Goal: Information Seeking & Learning: Learn about a topic

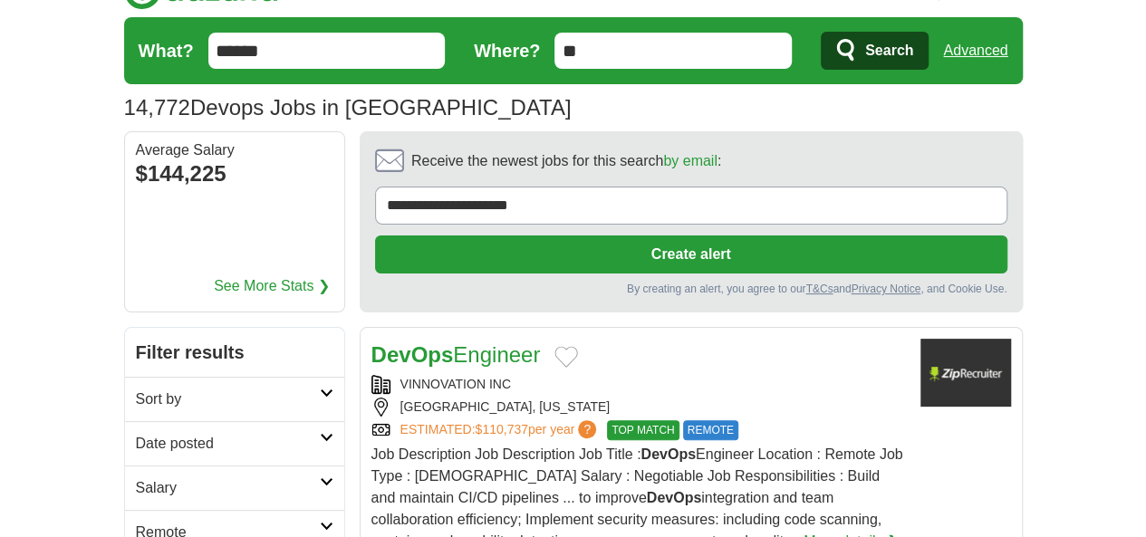
scroll to position [81, 0]
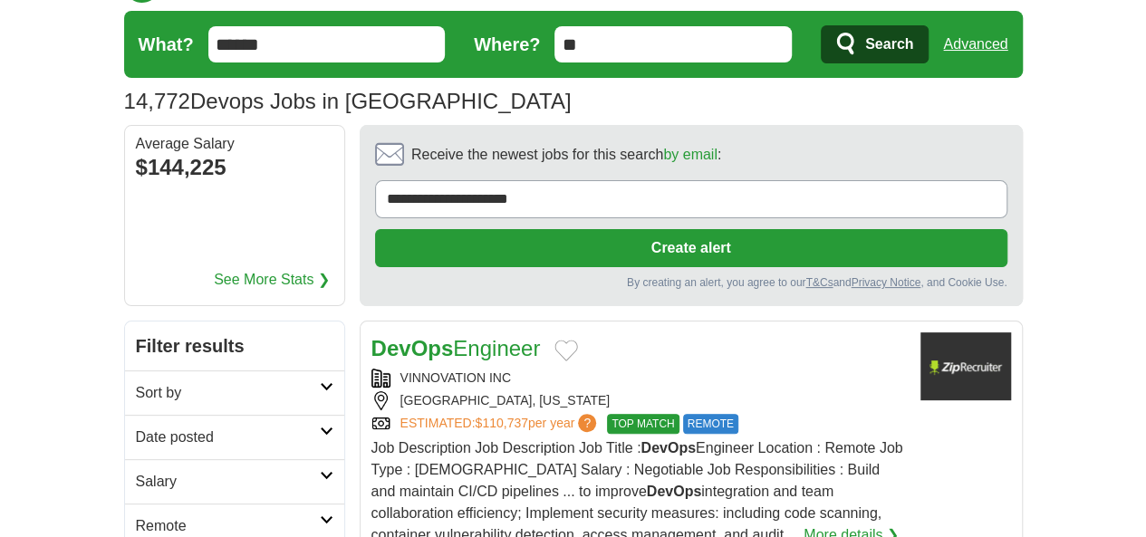
click at [261, 427] on h2 "Date posted" at bounding box center [228, 438] width 184 height 22
click at [136, 470] on link "Last 24 hours" at bounding box center [234, 481] width 197 height 22
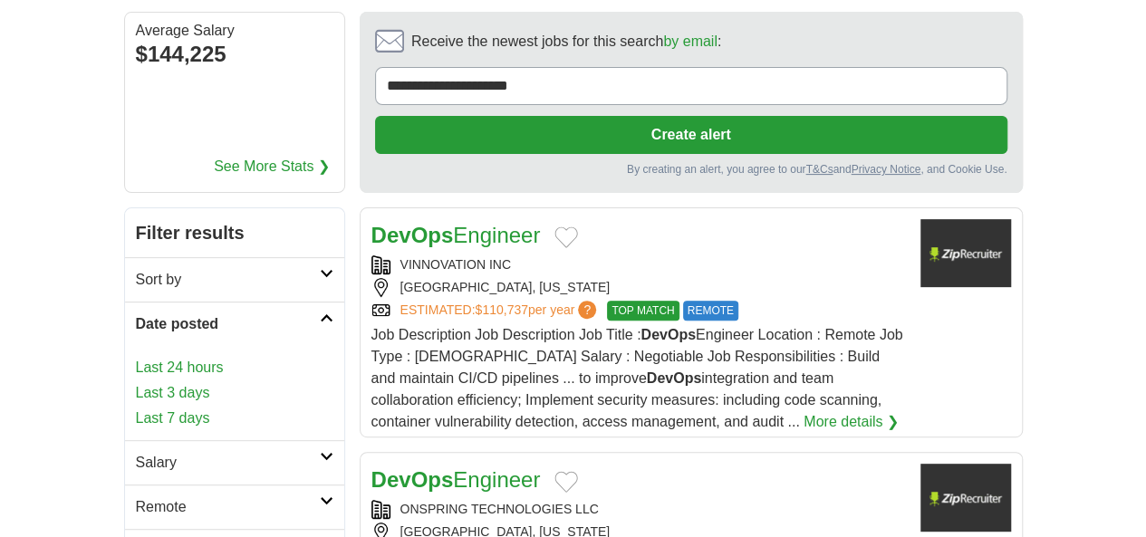
scroll to position [204, 0]
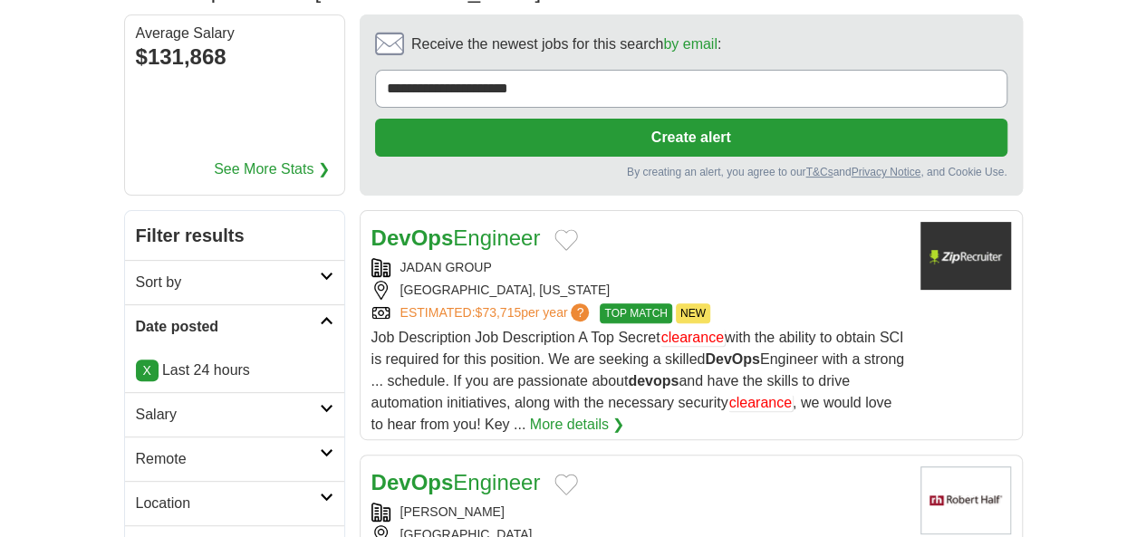
scroll to position [192, 0]
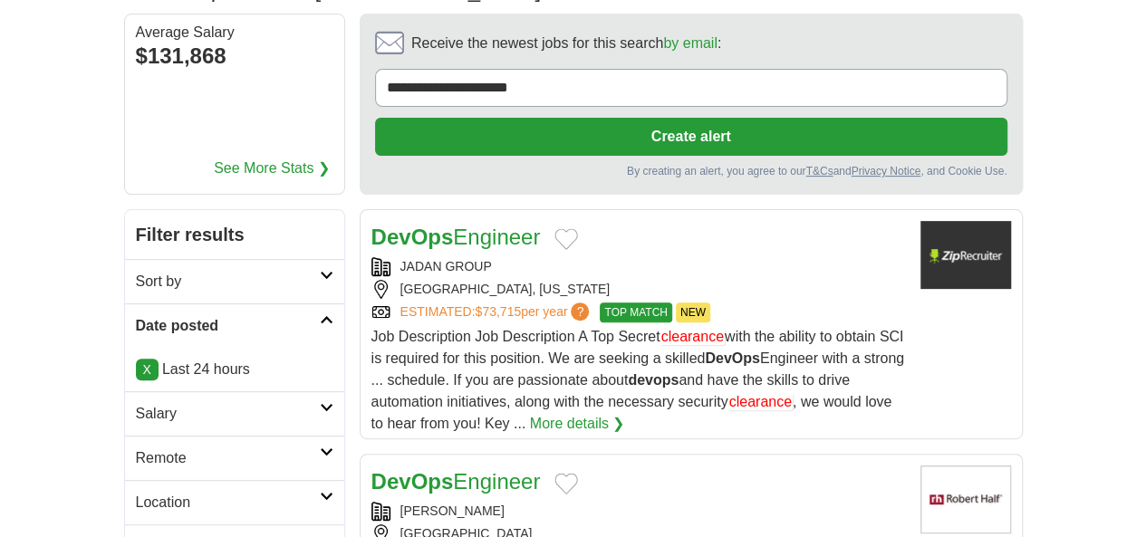
click at [162, 536] on h2 "Category" at bounding box center [228, 547] width 184 height 22
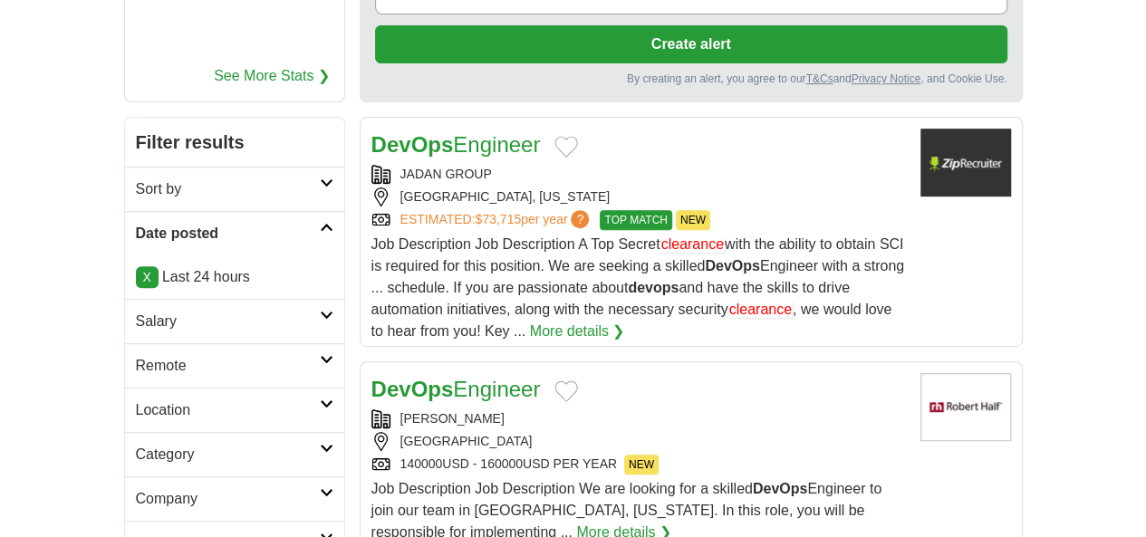
scroll to position [279, 0]
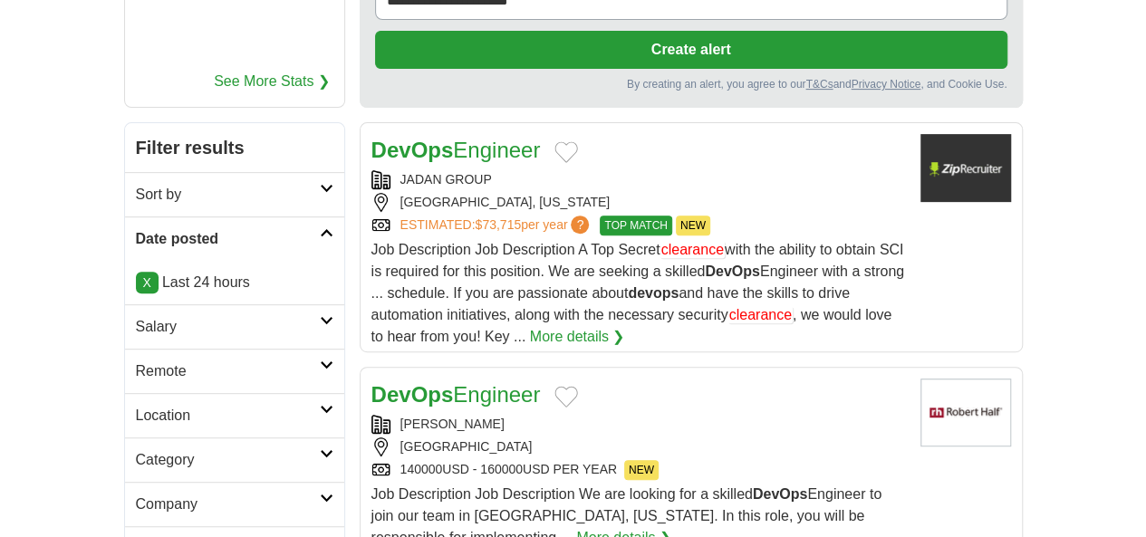
click at [234, 405] on h2 "Location" at bounding box center [228, 416] width 184 height 22
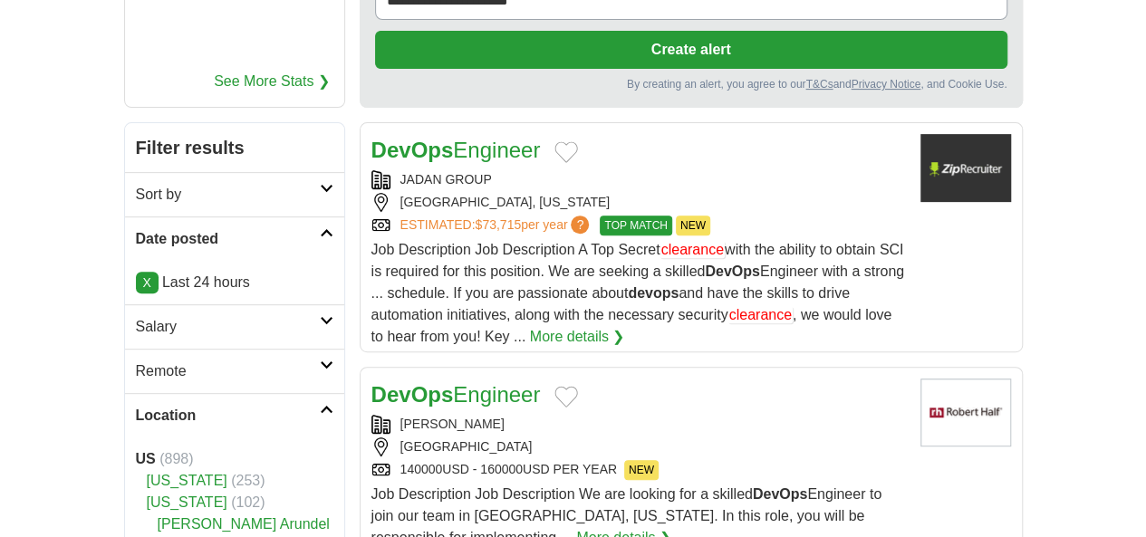
click at [234, 405] on h2 "Location" at bounding box center [228, 416] width 184 height 22
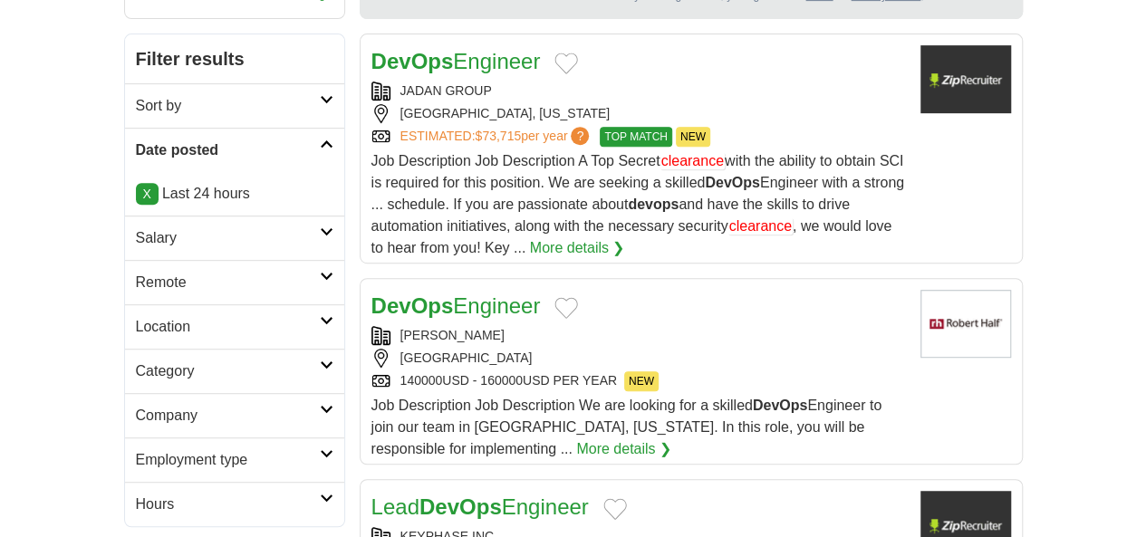
scroll to position [370, 0]
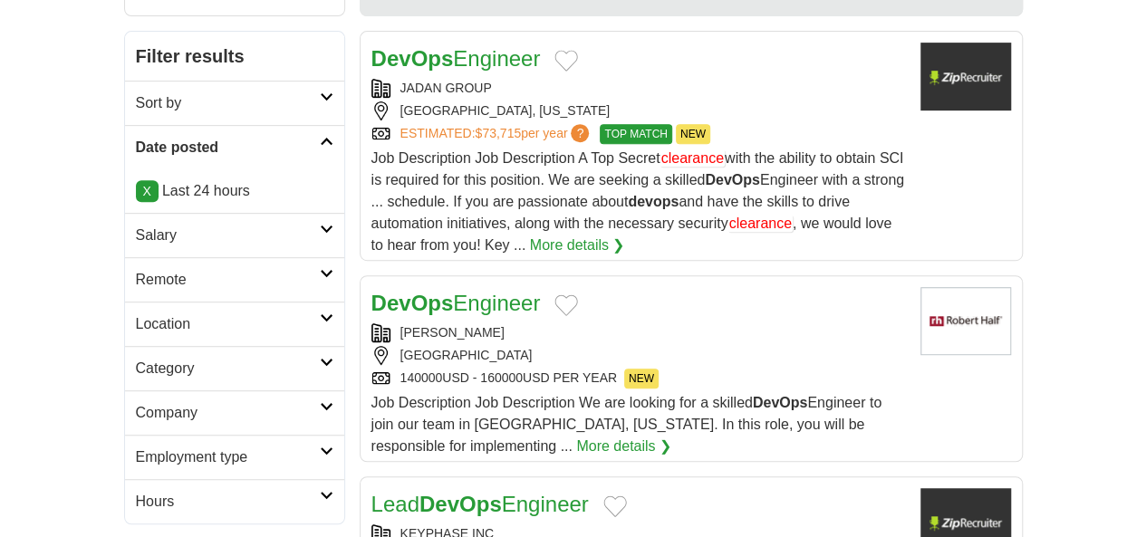
click at [159, 447] on h2 "Employment type" at bounding box center [228, 458] width 184 height 22
click at [136, 493] on link "Permanent" at bounding box center [171, 500] width 71 height 15
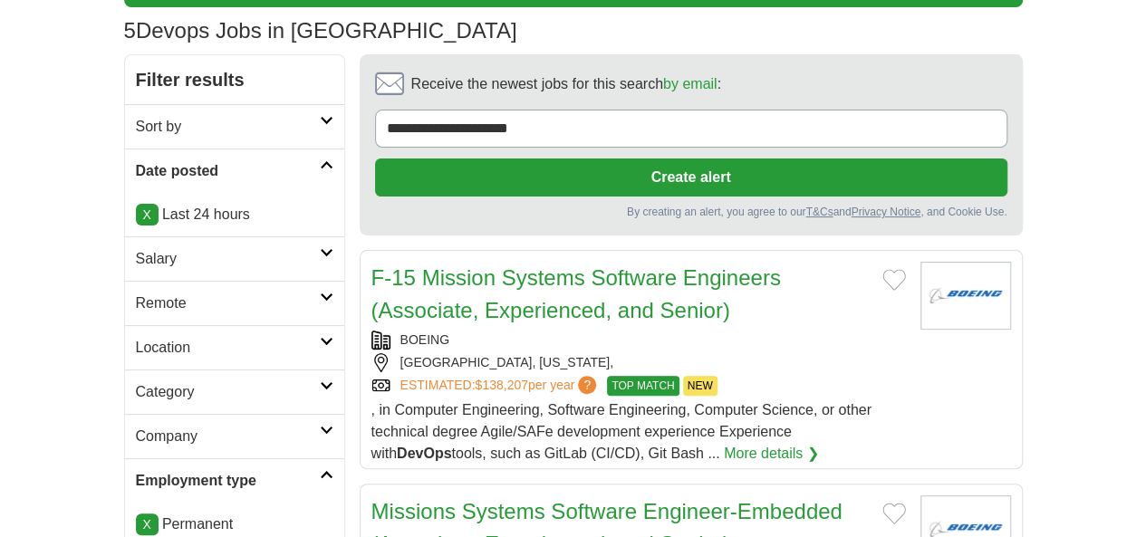
scroll to position [130, 0]
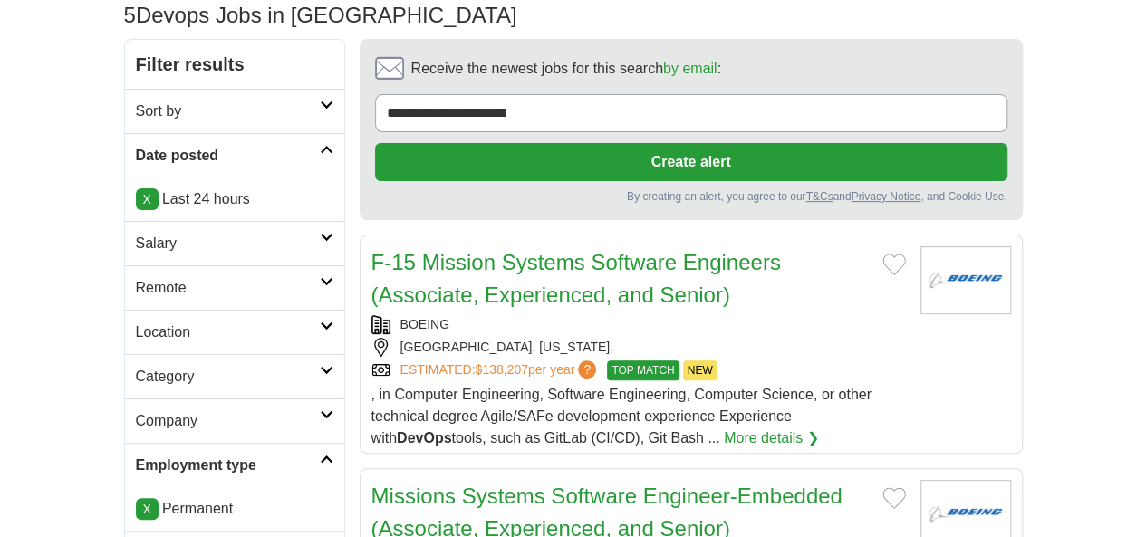
click at [136, 291] on h2 "Remote" at bounding box center [228, 288] width 184 height 22
click at [136, 334] on link "Remote jobs" at bounding box center [177, 330] width 82 height 15
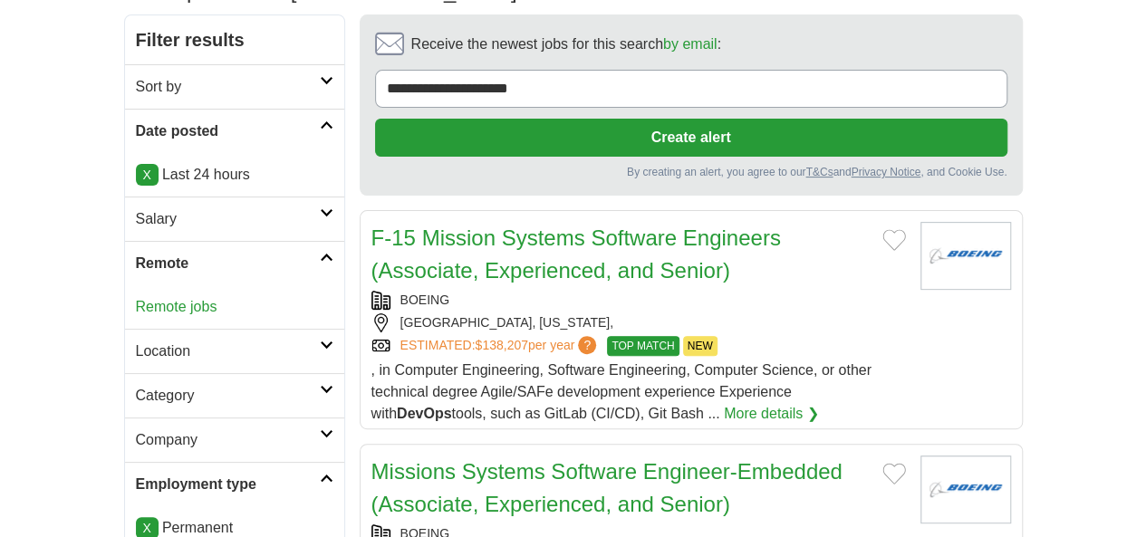
scroll to position [197, 0]
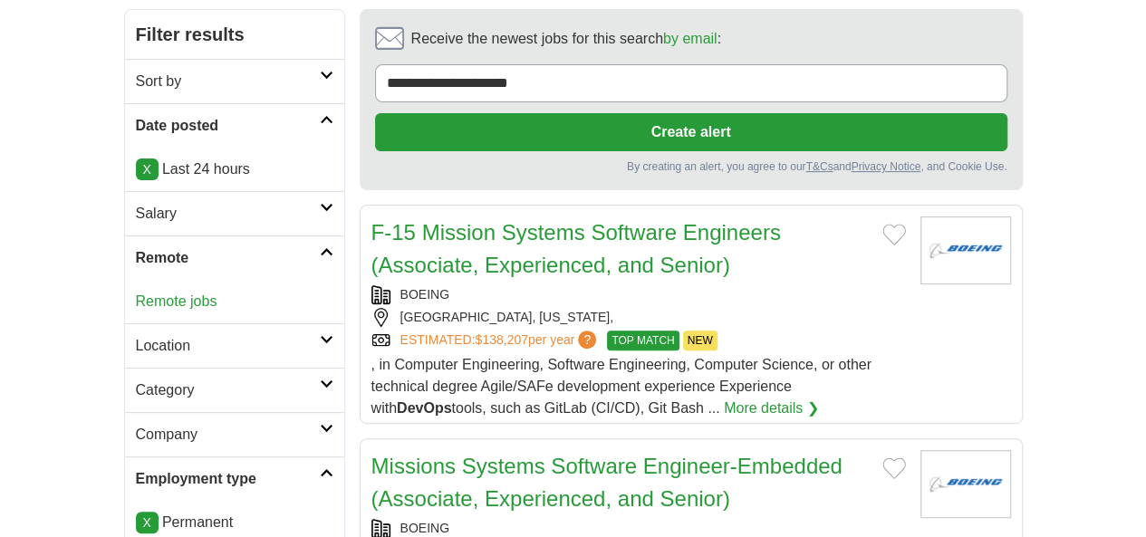
click at [136, 380] on h2 "Category" at bounding box center [228, 391] width 184 height 22
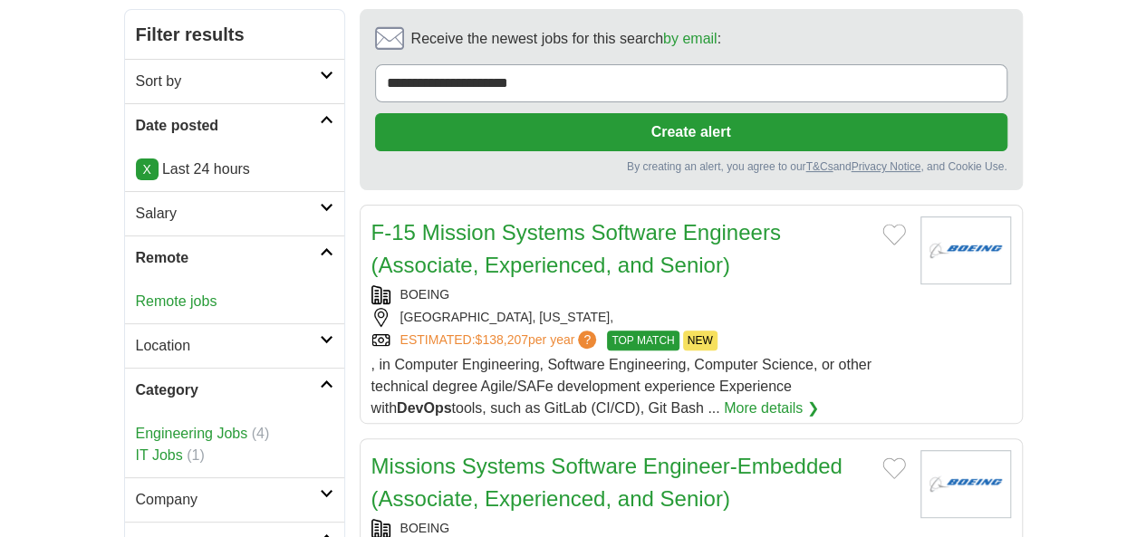
click at [136, 380] on h2 "Category" at bounding box center [228, 391] width 184 height 22
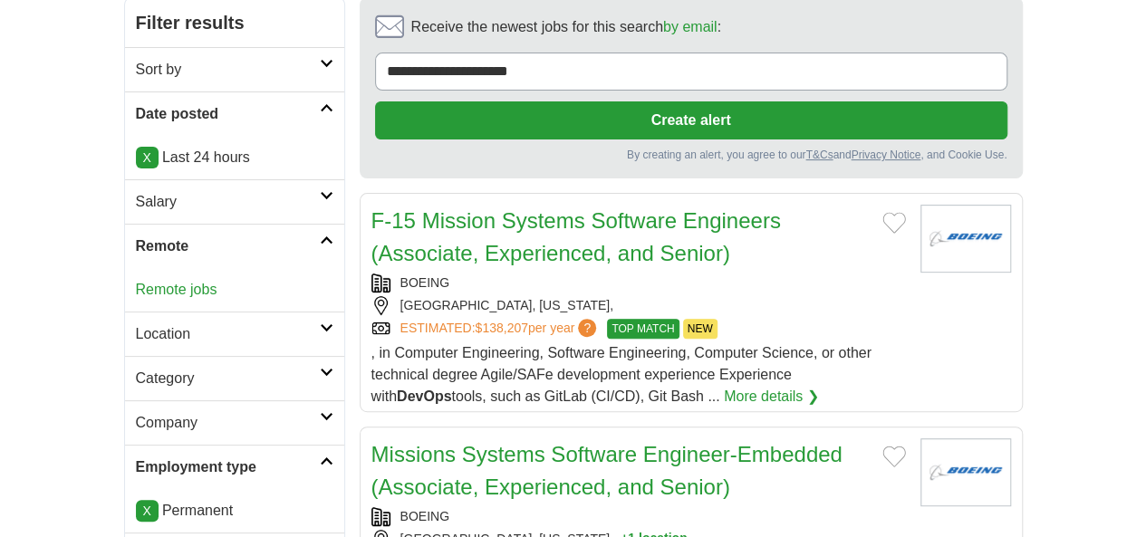
scroll to position [210, 0]
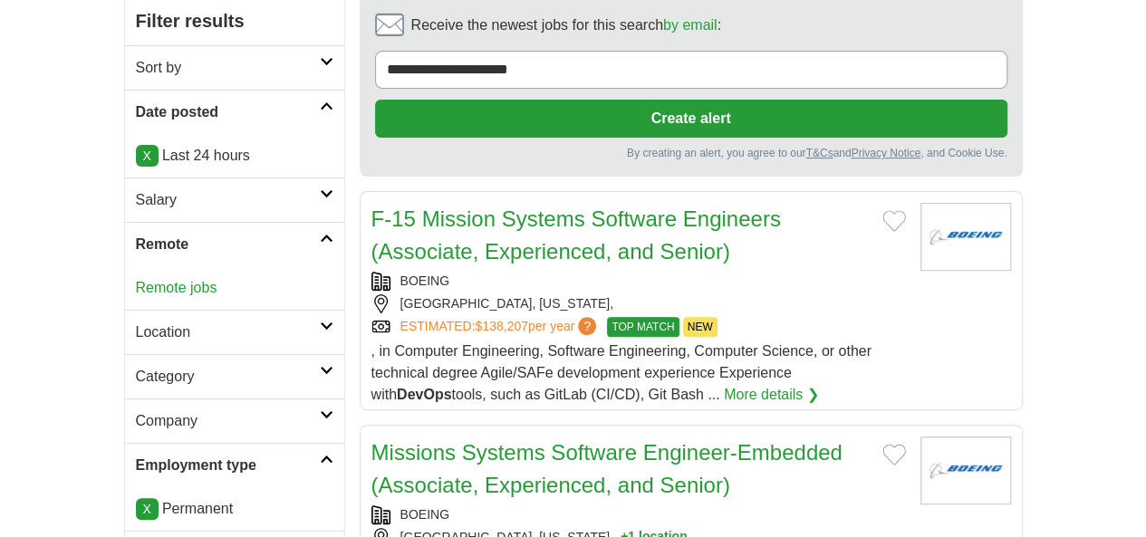
click at [143, 354] on link "Category" at bounding box center [234, 376] width 219 height 44
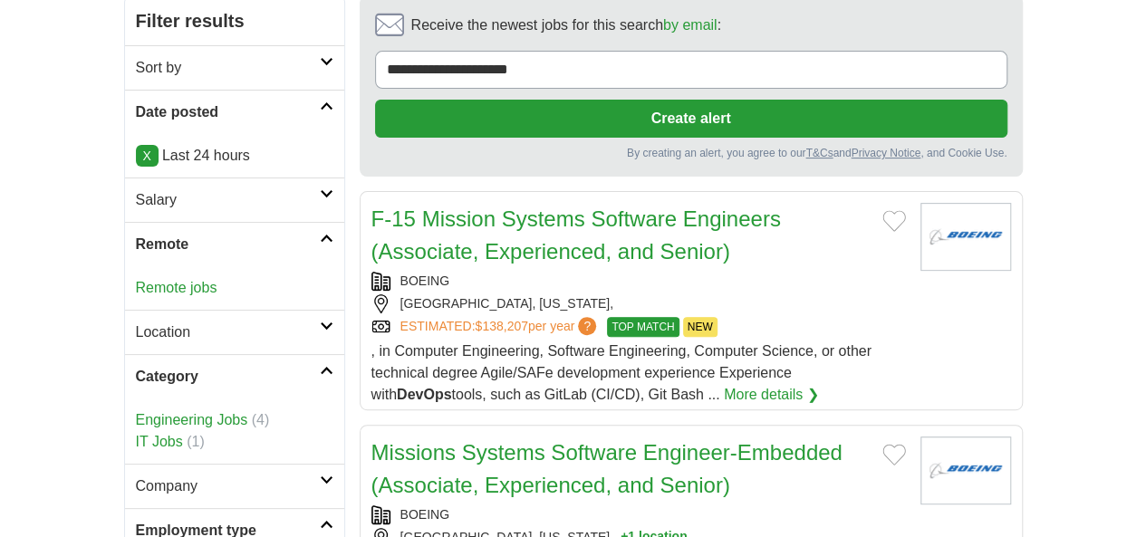
click at [143, 354] on link "Category" at bounding box center [234, 376] width 219 height 44
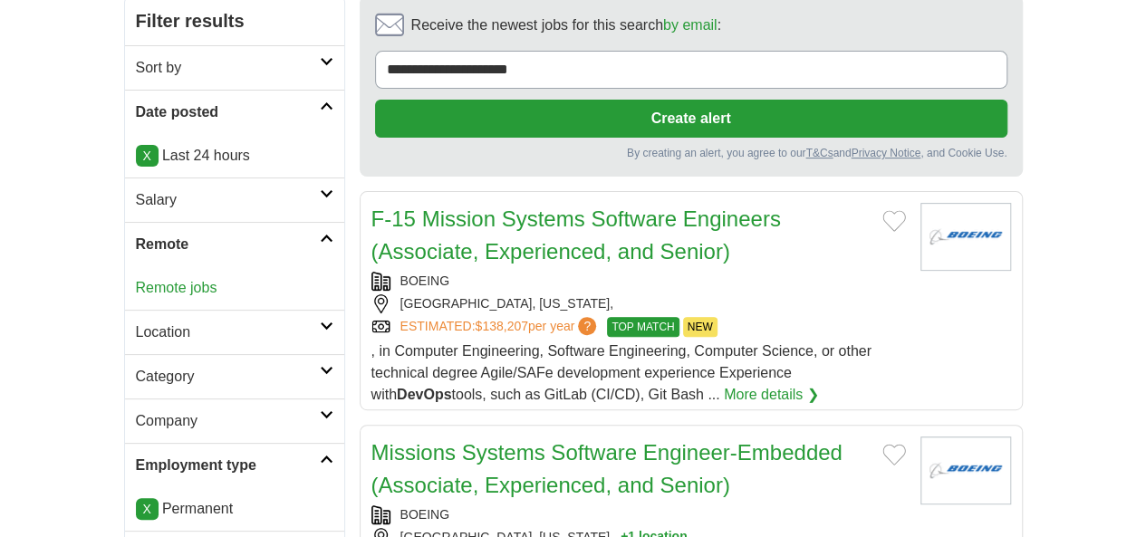
click at [136, 410] on h2 "Company" at bounding box center [228, 421] width 184 height 22
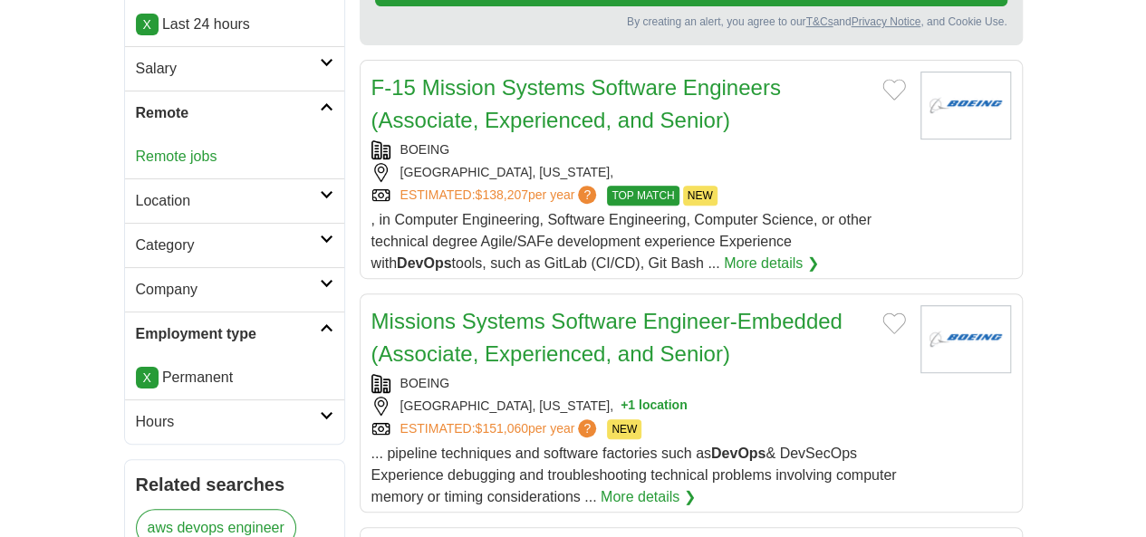
scroll to position [399, 0]
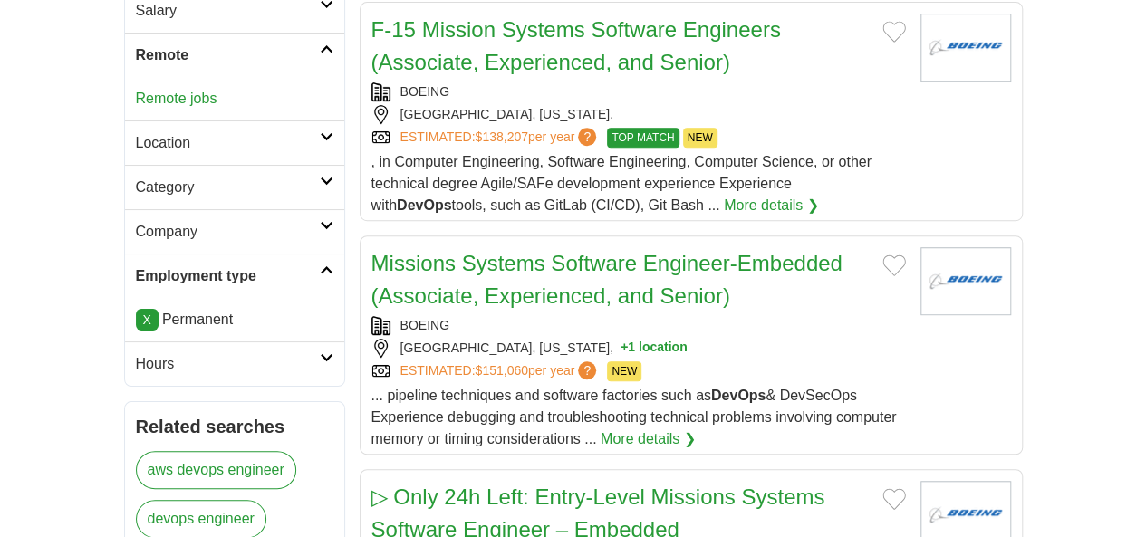
click at [176, 353] on h2 "Hours" at bounding box center [228, 364] width 184 height 22
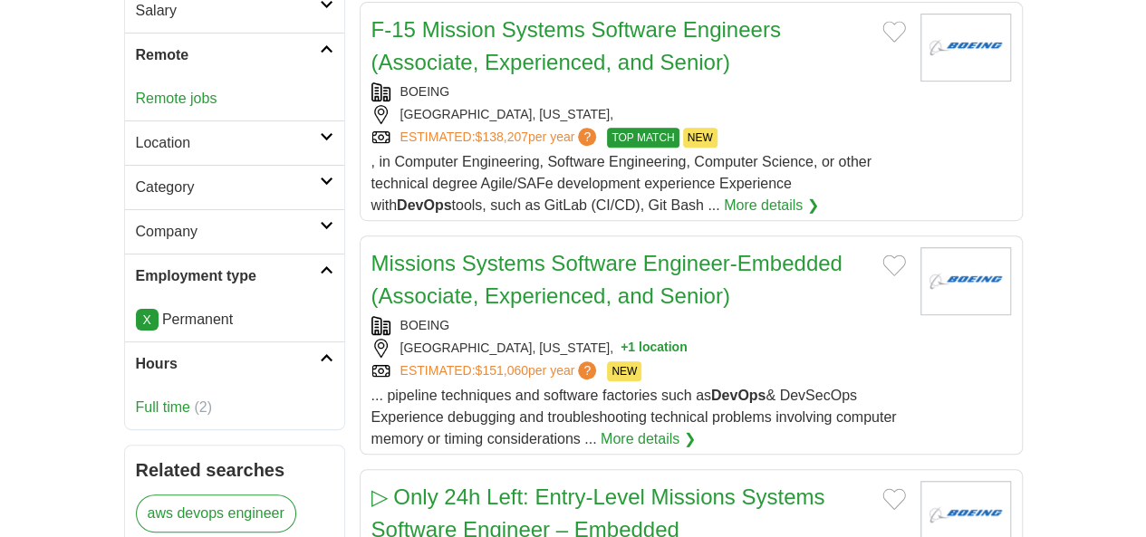
click at [176, 353] on h2 "Hours" at bounding box center [228, 364] width 184 height 22
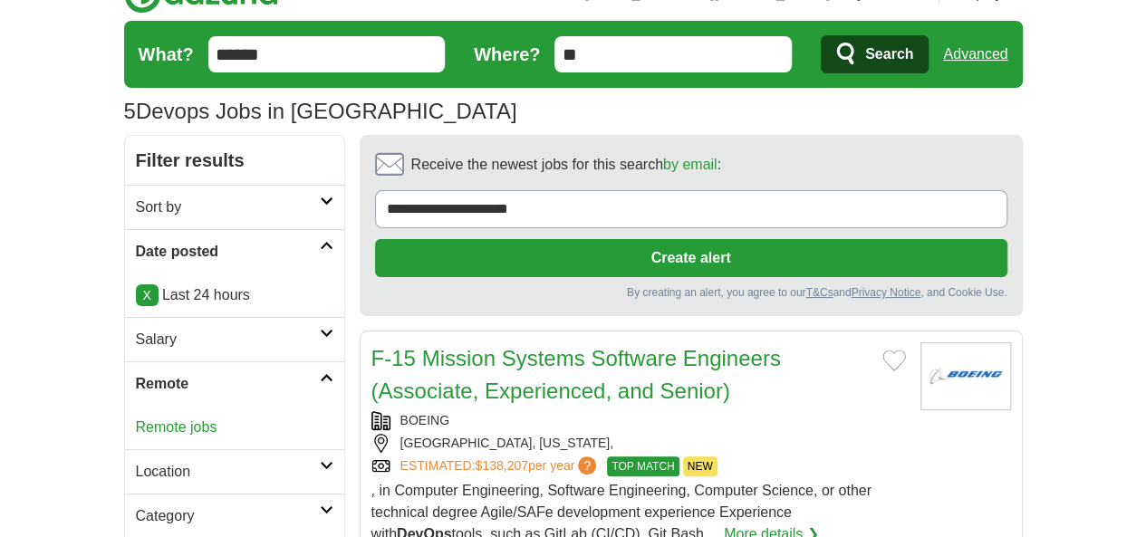
scroll to position [0, 0]
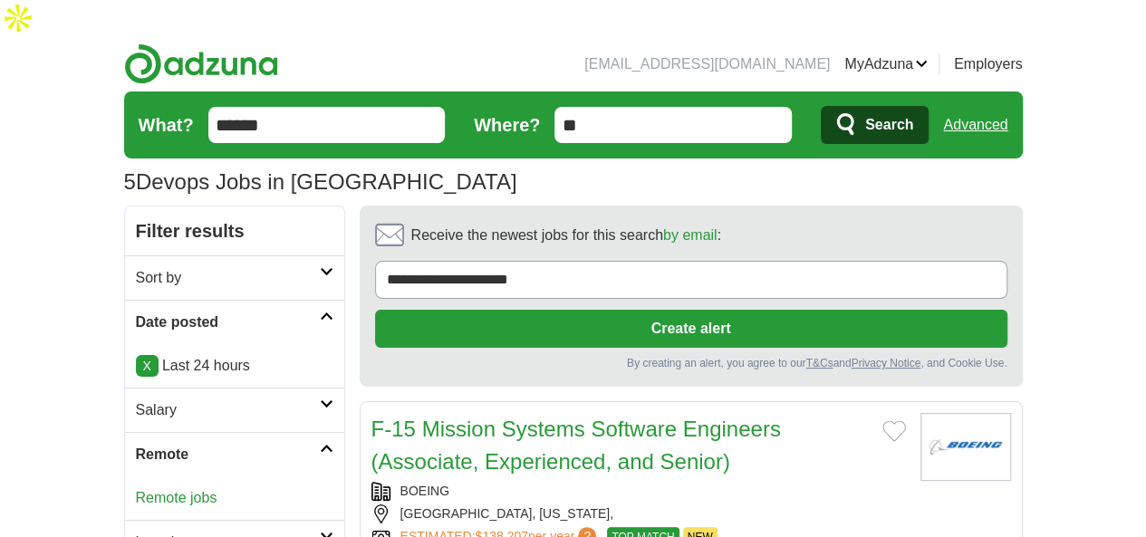
click at [212, 107] on input "******" at bounding box center [326, 125] width 237 height 36
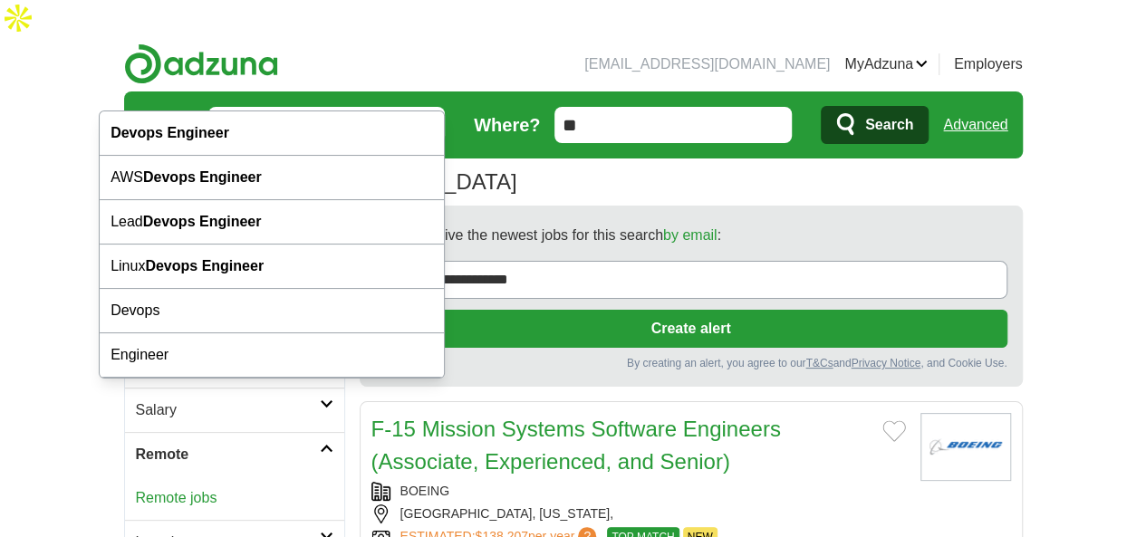
type input "**********"
click at [821, 106] on button "Search" at bounding box center [875, 125] width 108 height 38
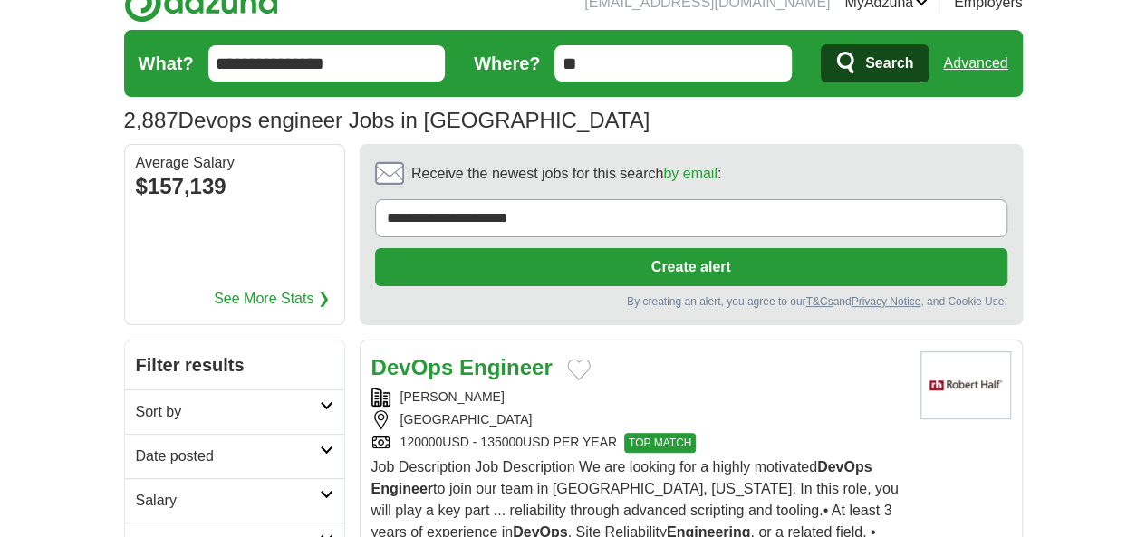
scroll to position [63, 0]
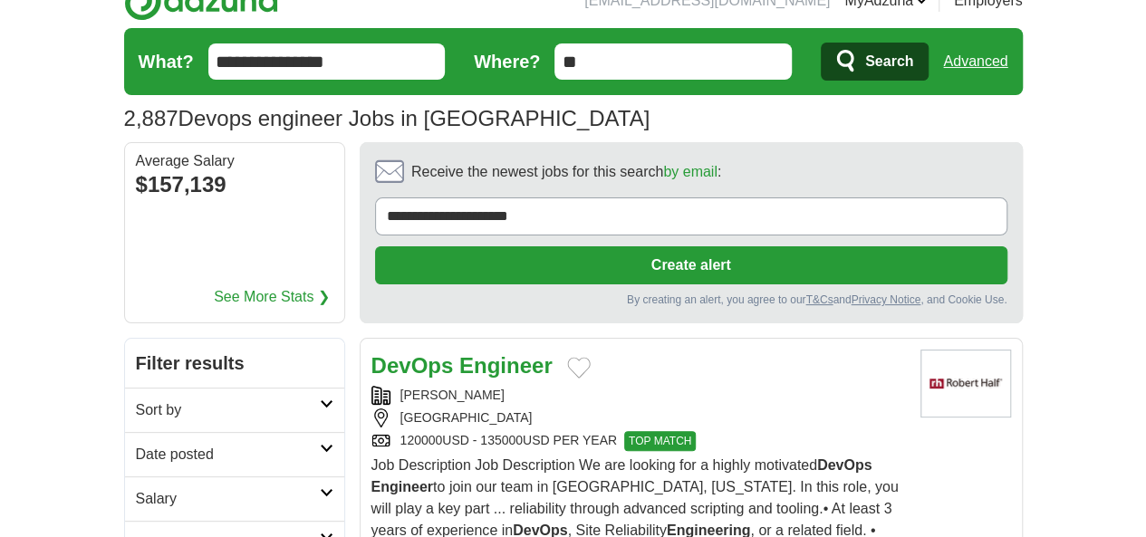
click at [250, 432] on link "Date posted" at bounding box center [234, 454] width 219 height 44
click at [136, 487] on link "Last 24 hours" at bounding box center [234, 498] width 197 height 22
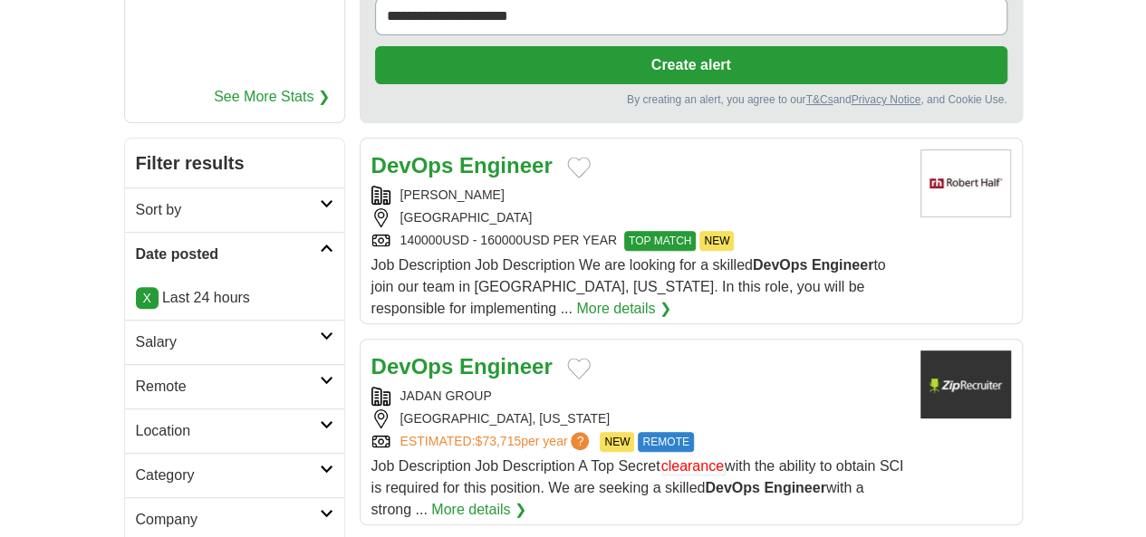
click at [148, 376] on h2 "Remote" at bounding box center [228, 387] width 184 height 22
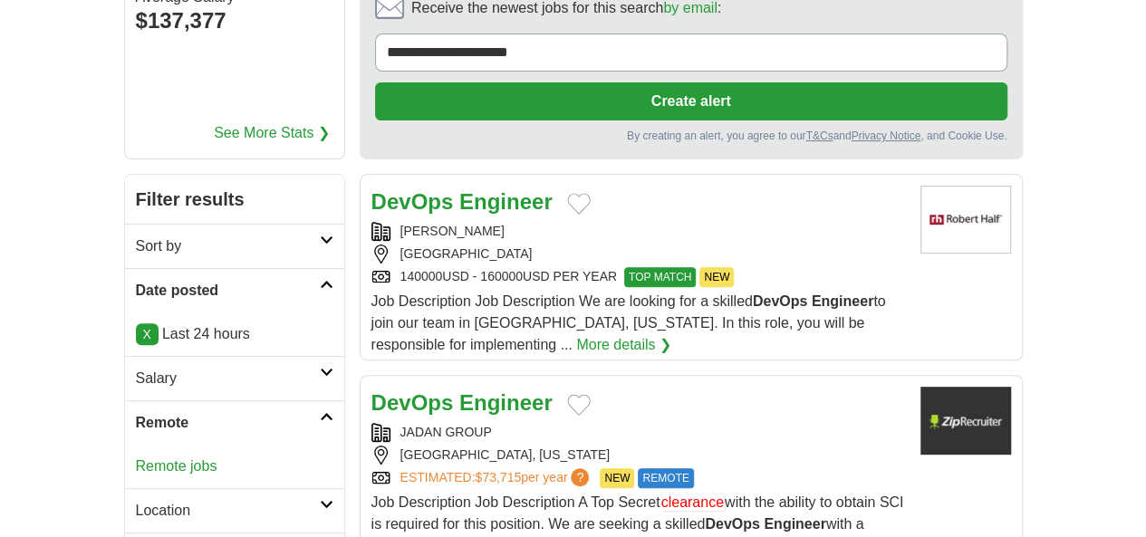
click at [136, 458] on link "Remote jobs" at bounding box center [177, 465] width 82 height 15
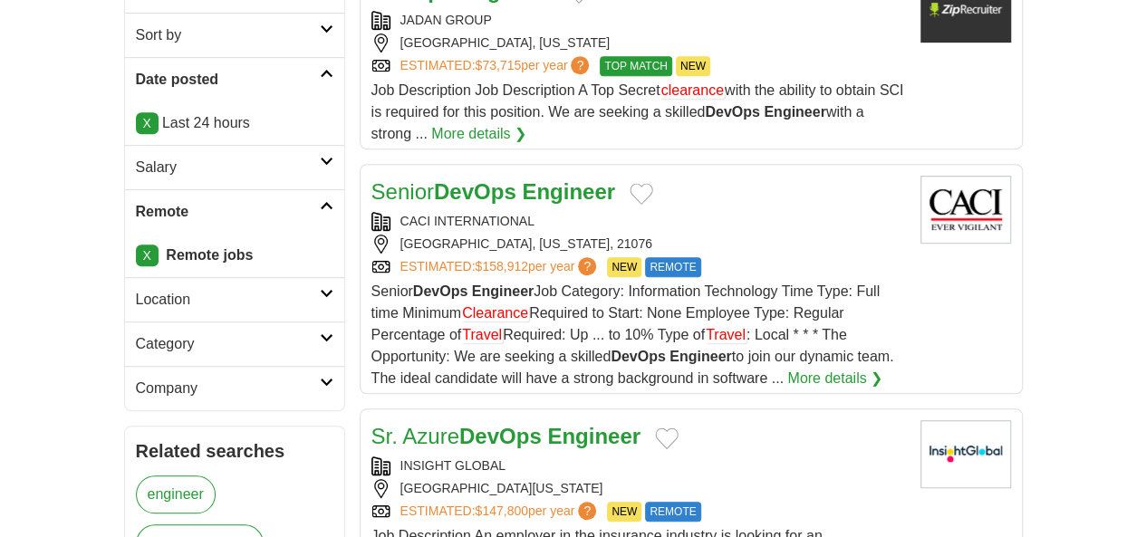
click at [142, 333] on h2 "Category" at bounding box center [228, 344] width 184 height 22
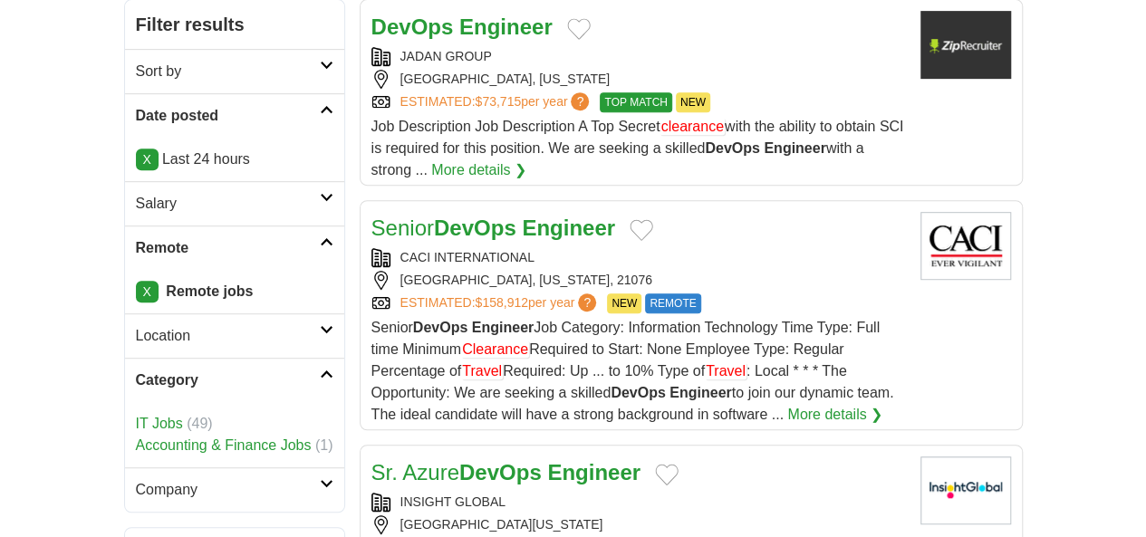
click at [142, 370] on h2 "Category" at bounding box center [228, 381] width 184 height 22
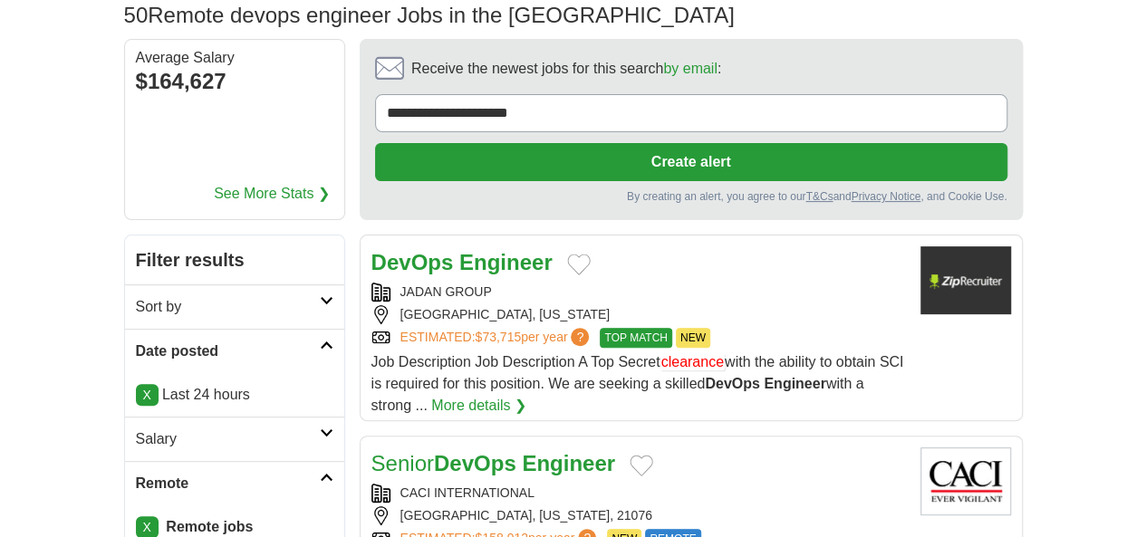
scroll to position [63, 0]
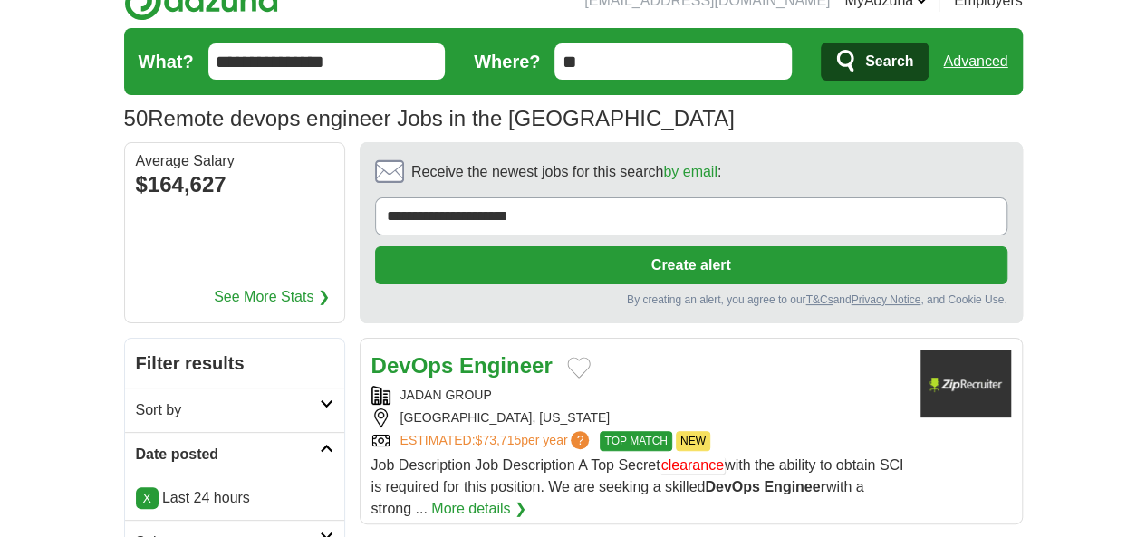
click at [459, 353] on strong "Engineer" at bounding box center [505, 365] width 93 height 24
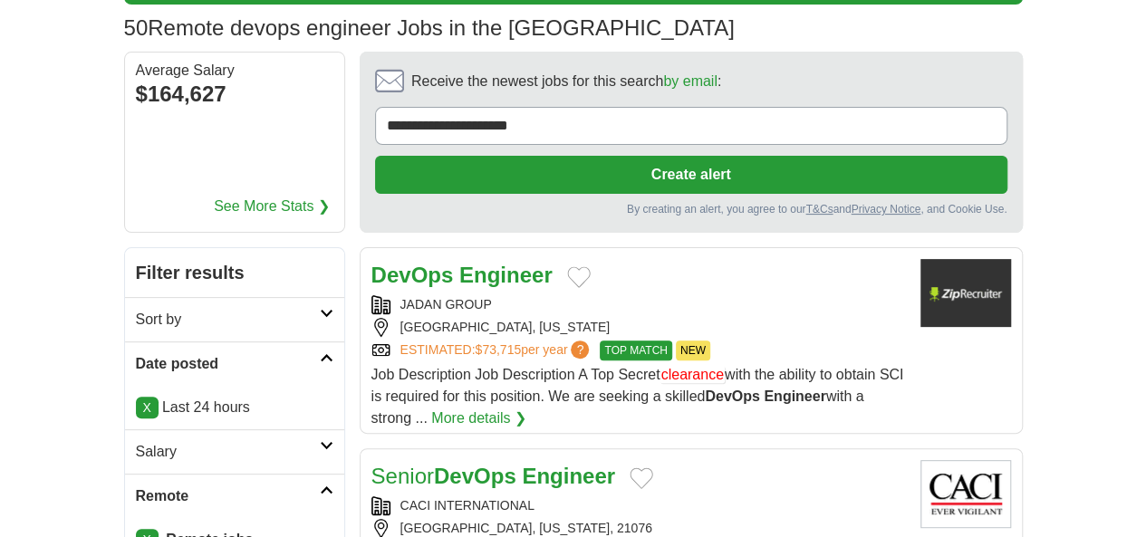
scroll to position [168, 0]
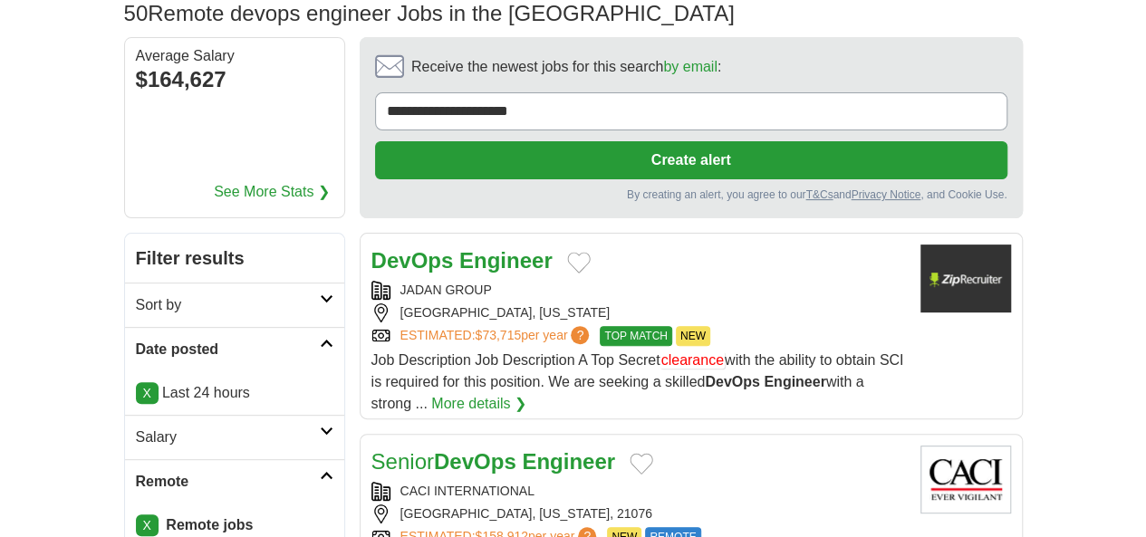
click at [379, 449] on link "Senior DevOps Engineer" at bounding box center [493, 461] width 244 height 24
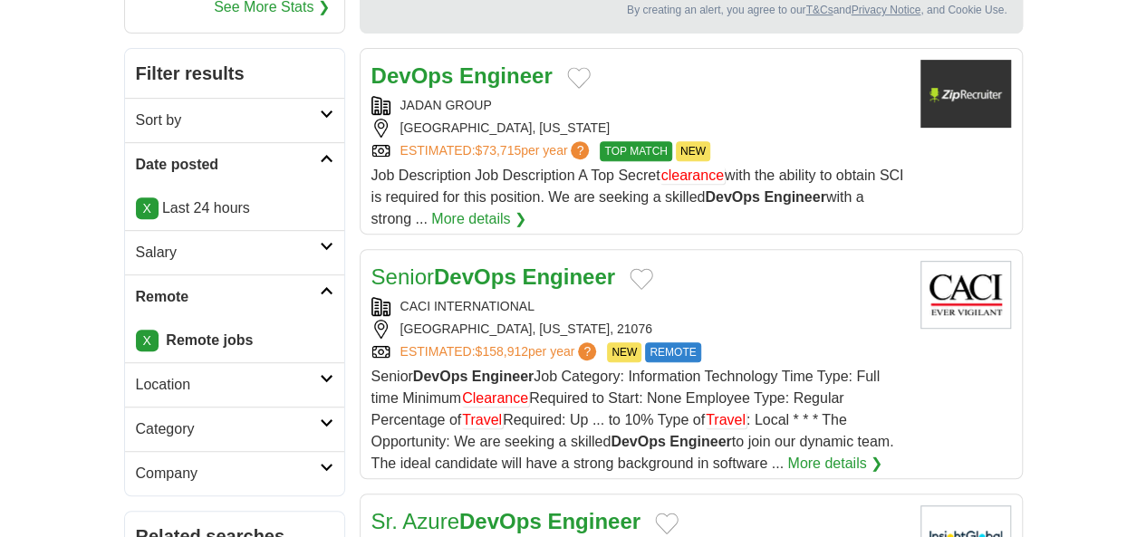
scroll to position [355, 0]
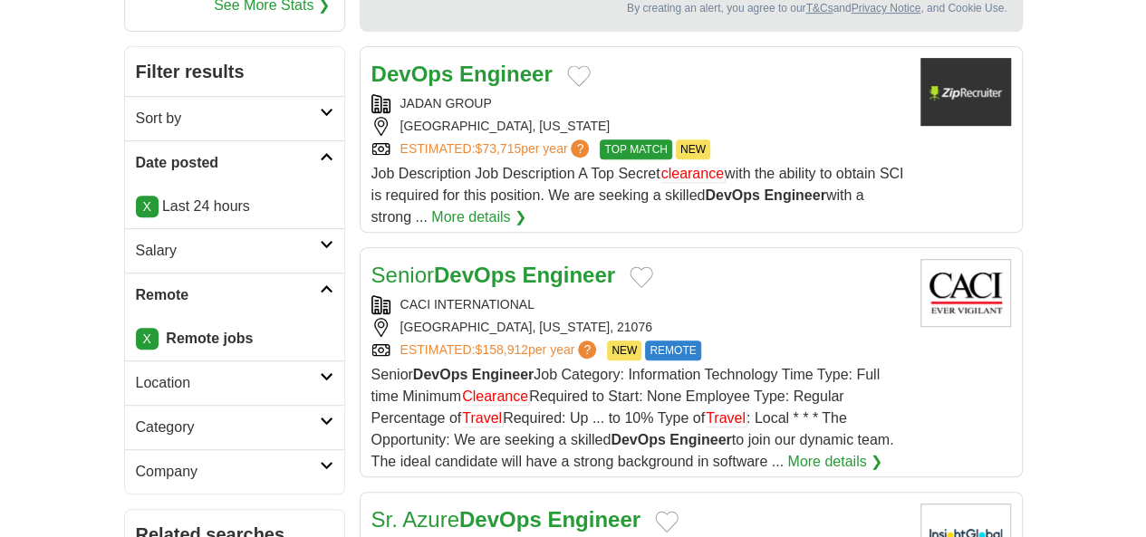
click at [380, 507] on link "Sr. Azure DevOps Engineer" at bounding box center [505, 519] width 269 height 24
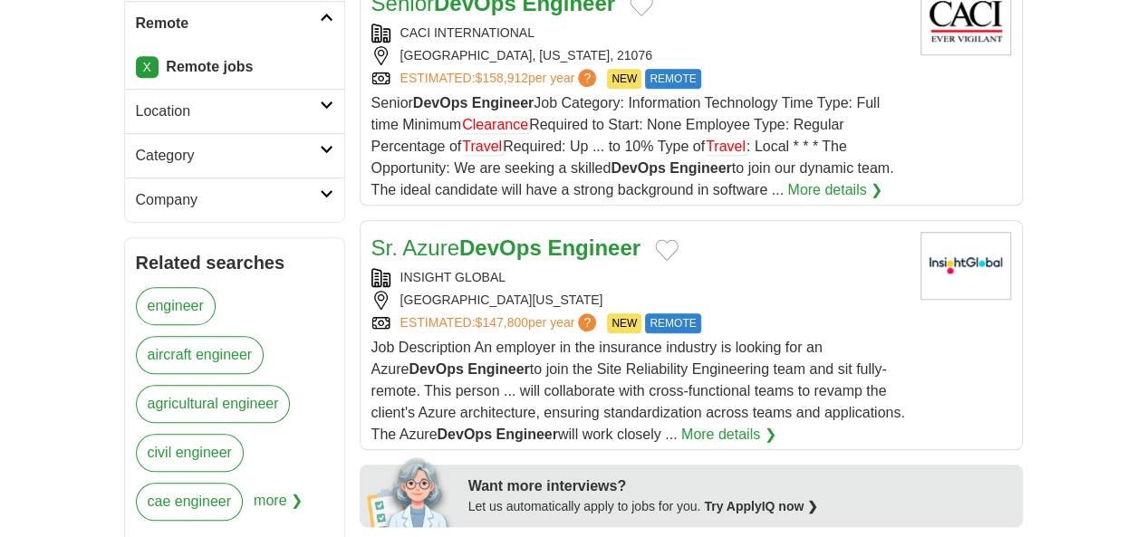
scroll to position [627, 0]
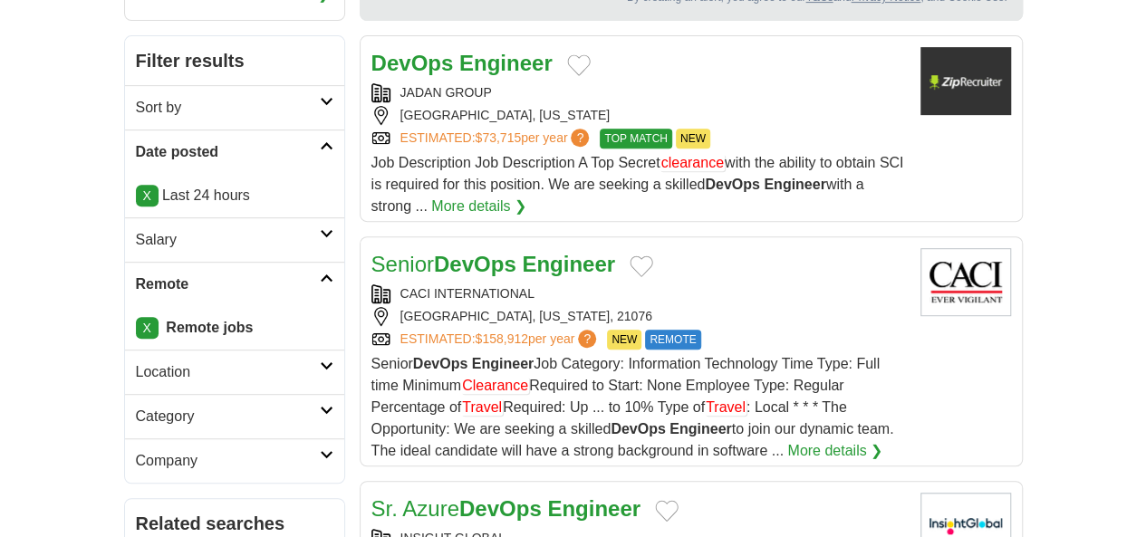
scroll to position [0, 0]
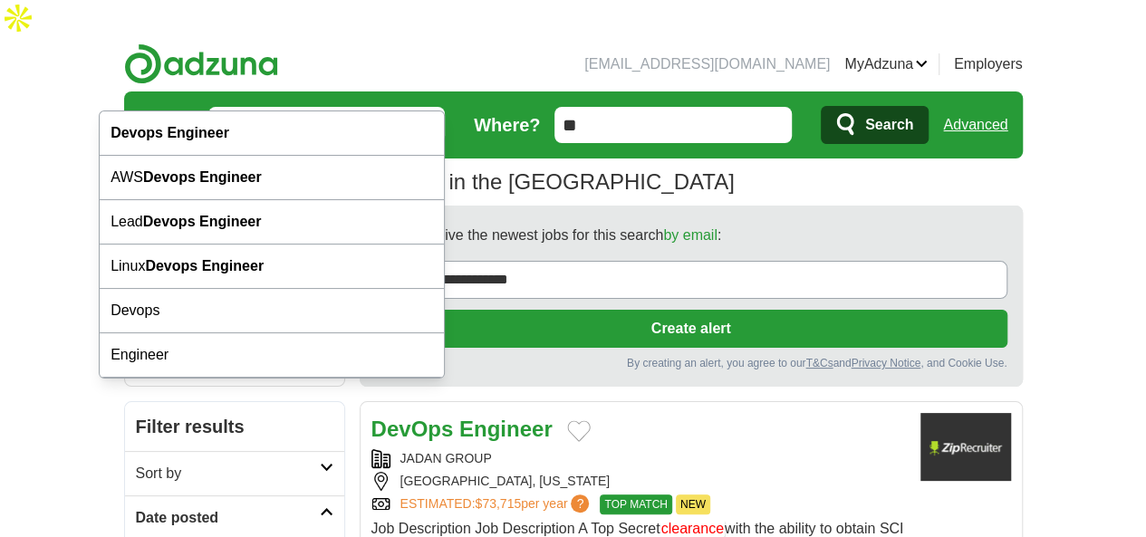
click at [208, 107] on input "**********" at bounding box center [326, 125] width 237 height 36
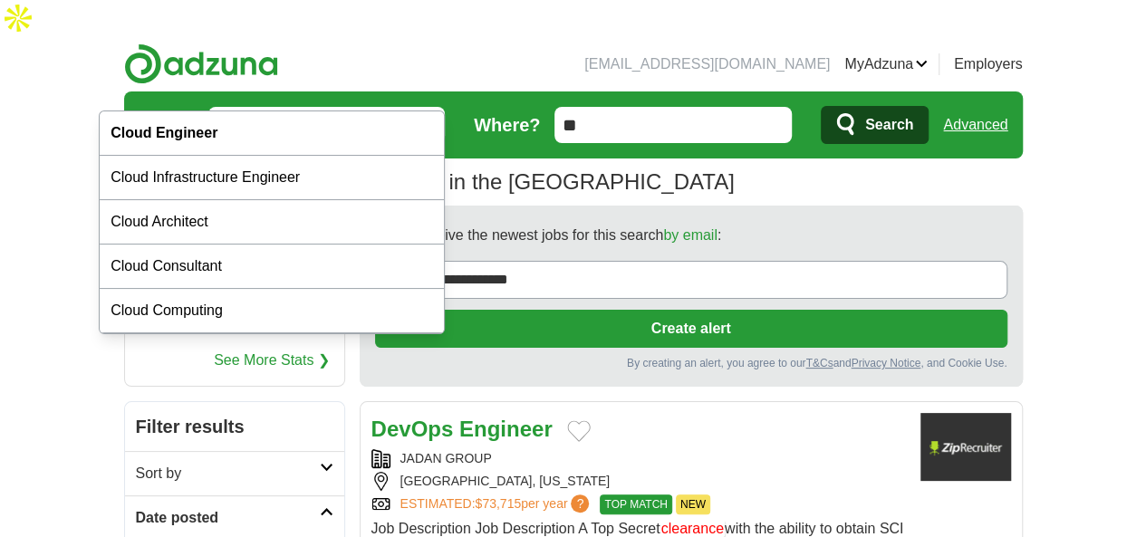
type input "**********"
click at [821, 106] on button "Search" at bounding box center [875, 125] width 108 height 38
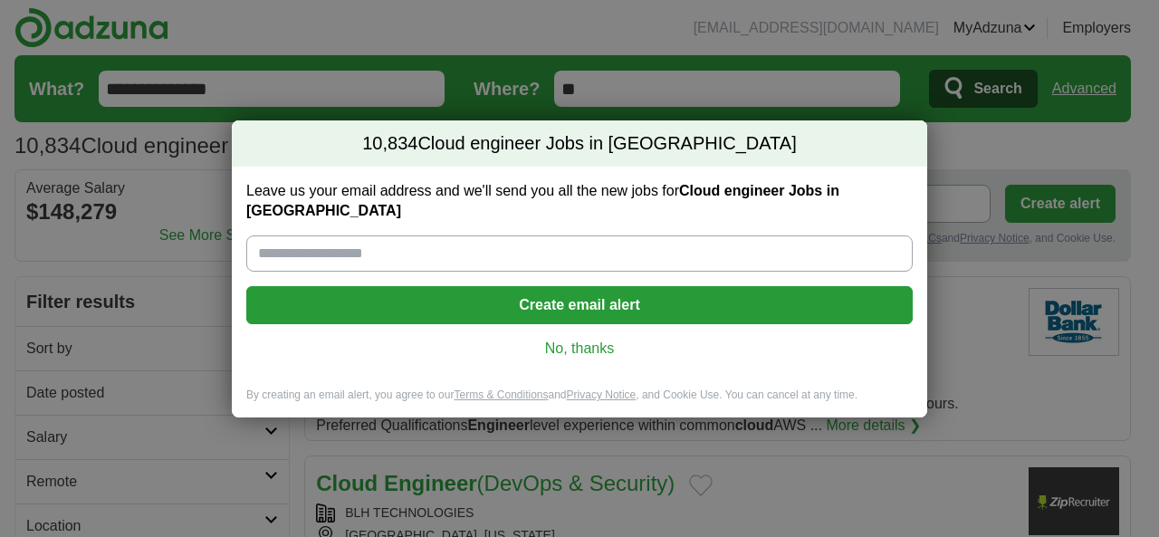
click at [569, 339] on link "No, thanks" at bounding box center [580, 349] width 638 height 20
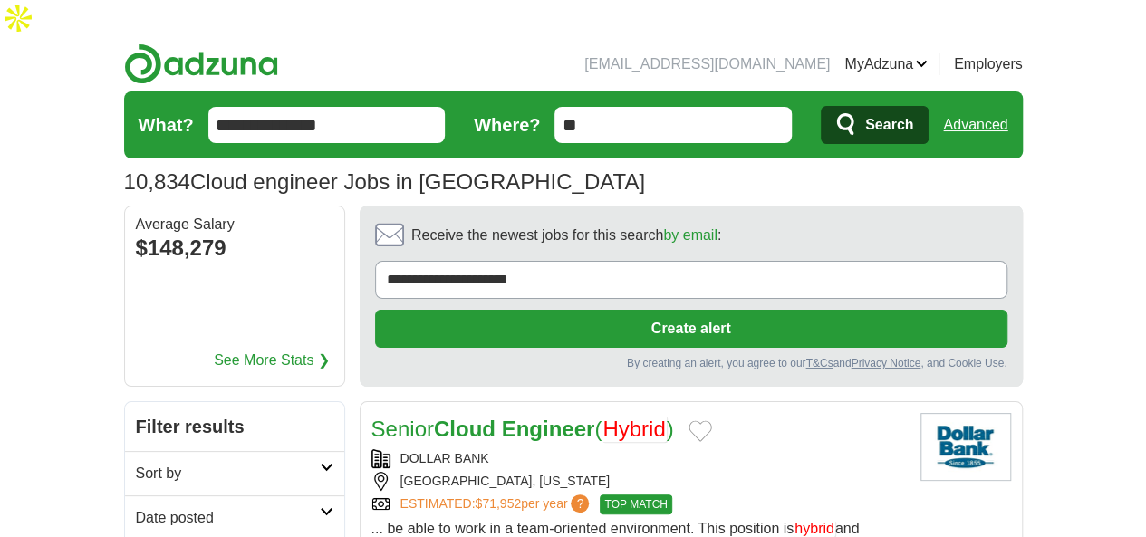
click at [203, 507] on h2 "Date posted" at bounding box center [228, 518] width 184 height 22
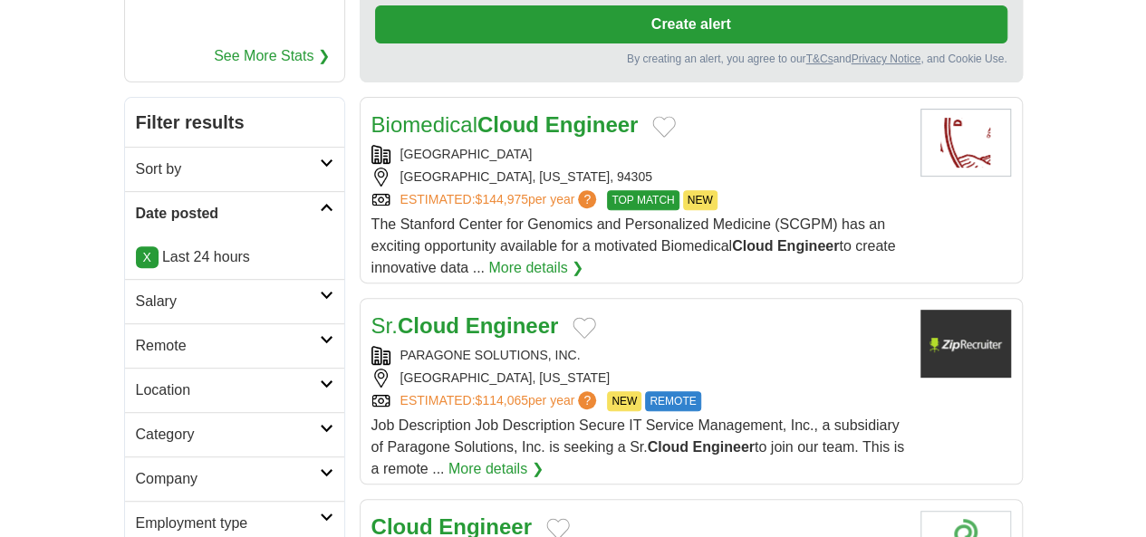
scroll to position [308, 0]
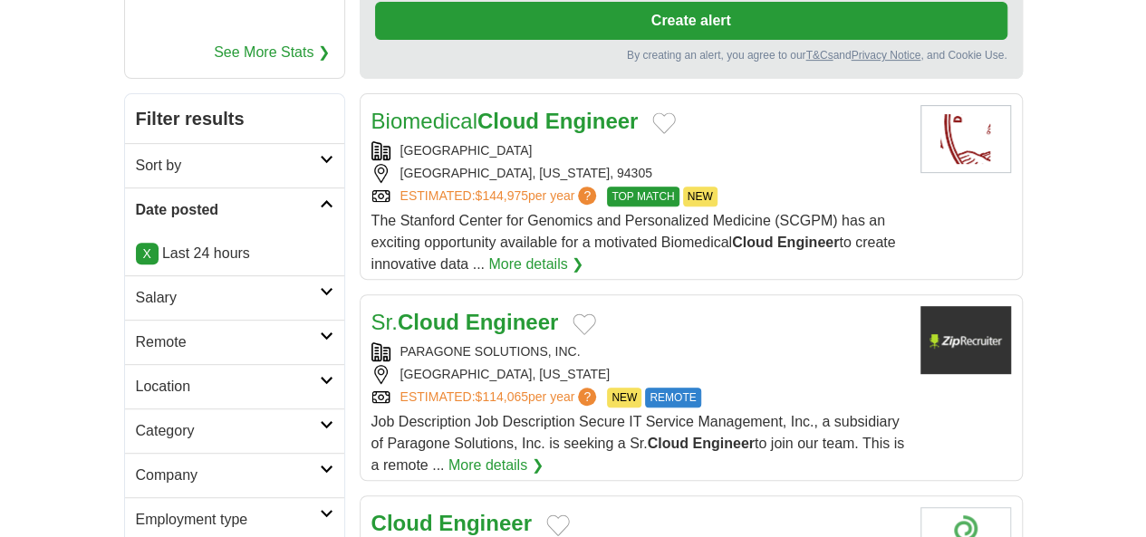
click at [136, 509] on h2 "Employment type" at bounding box center [228, 520] width 184 height 22
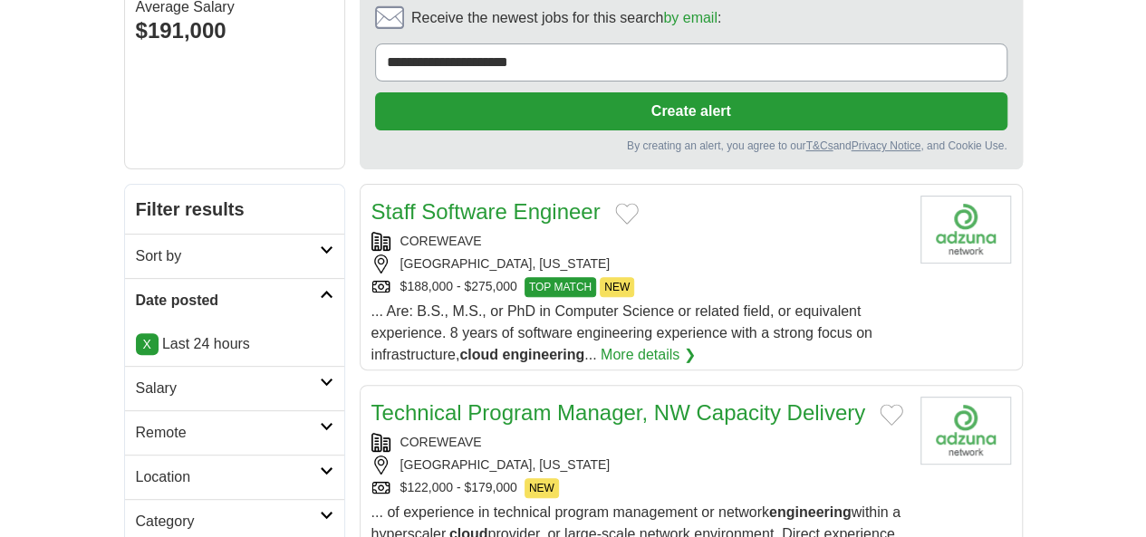
scroll to position [221, 0]
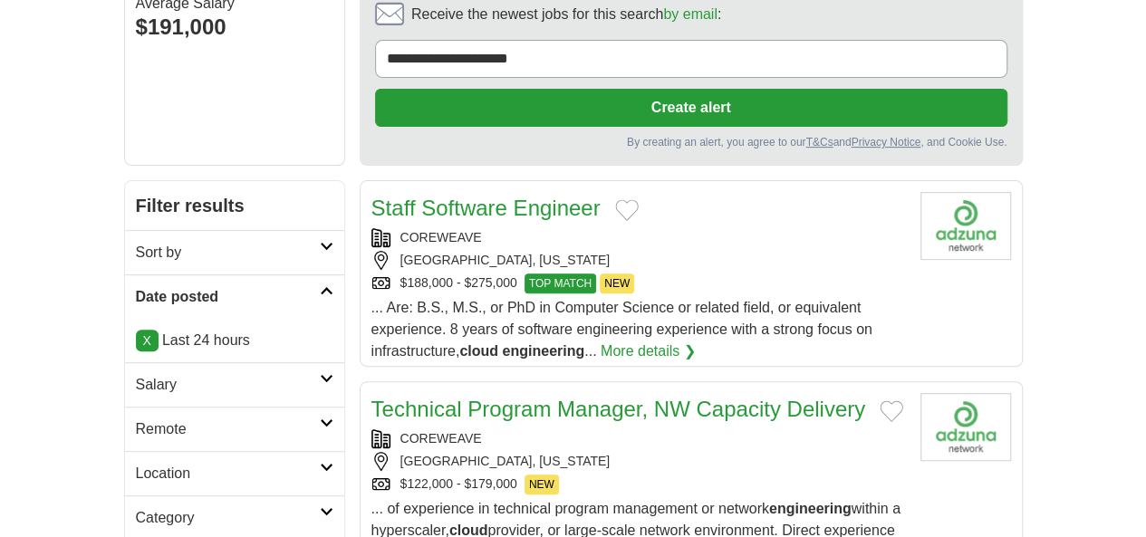
click at [152, 418] on h2 "Remote" at bounding box center [228, 429] width 184 height 22
click at [136, 465] on link "Remote jobs" at bounding box center [177, 472] width 82 height 15
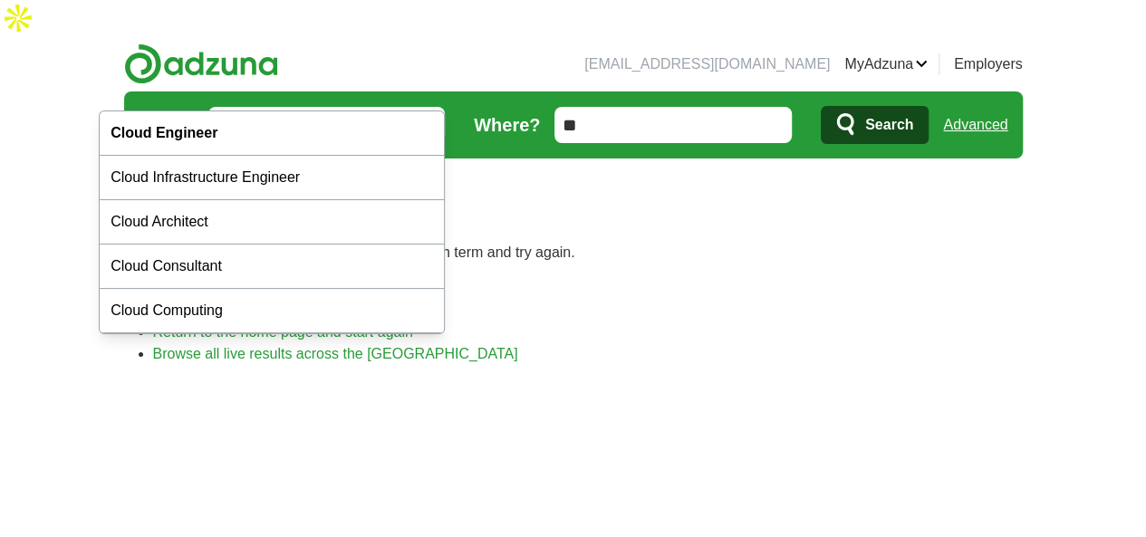
click at [232, 107] on input "**********" at bounding box center [326, 125] width 237 height 36
type input "**********"
click at [821, 106] on button "Search" at bounding box center [875, 125] width 108 height 38
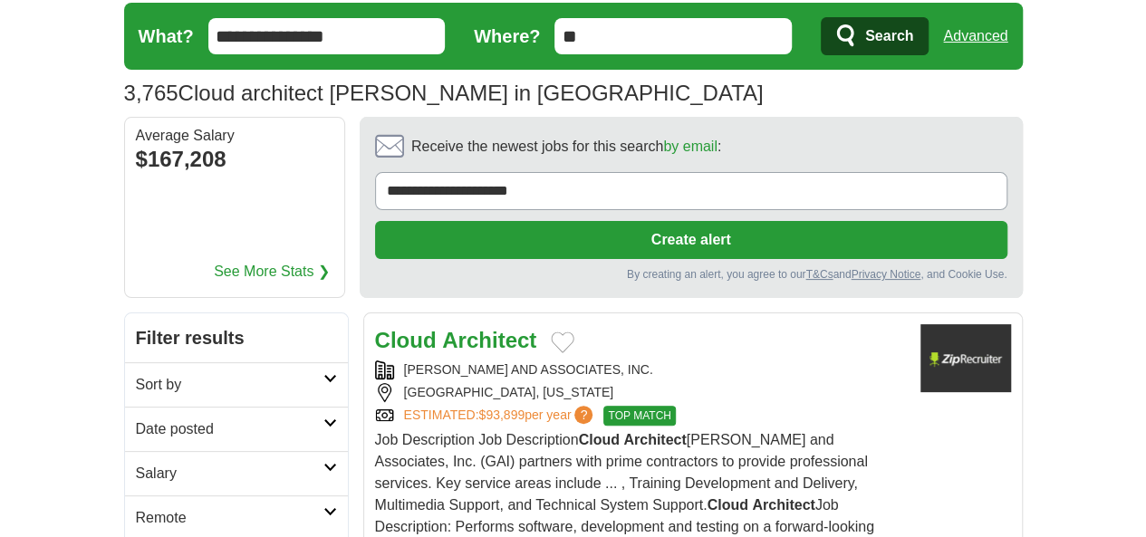
scroll to position [108, 0]
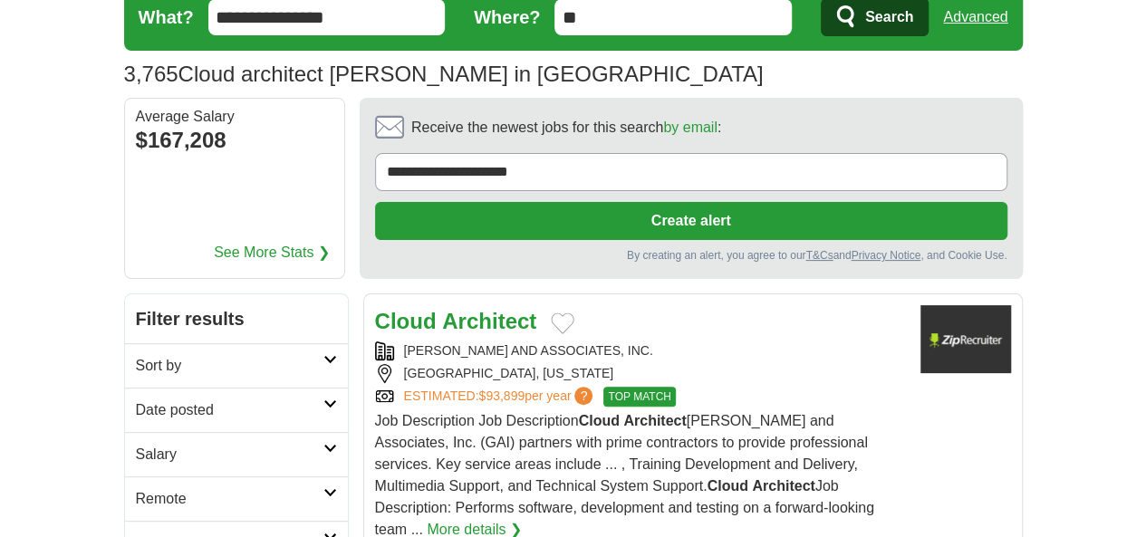
click at [187, 399] on h2 "Date posted" at bounding box center [229, 410] width 187 height 22
click at [136, 443] on link "Last 24 hours" at bounding box center [236, 454] width 201 height 22
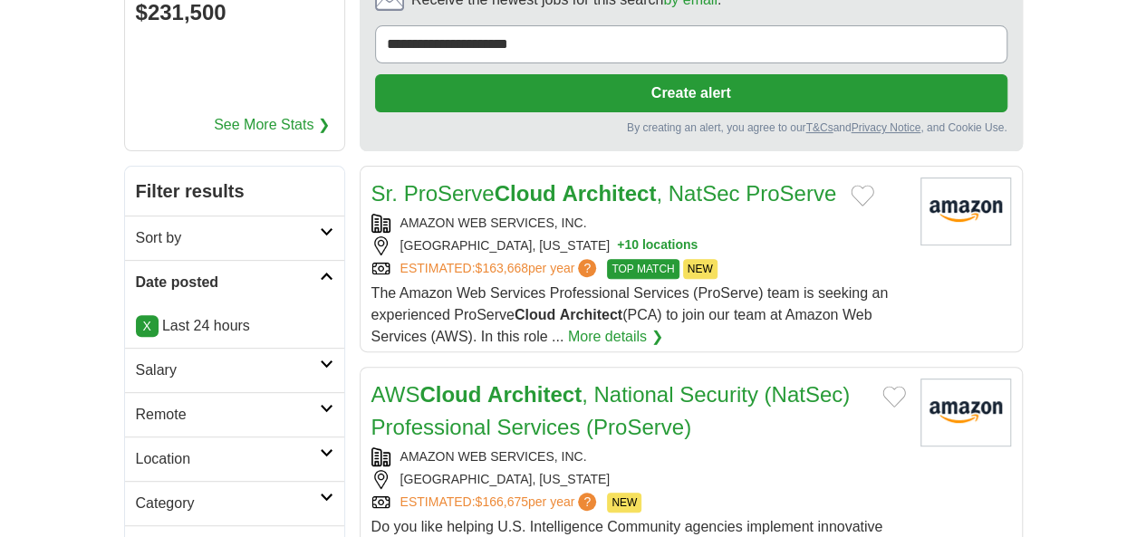
click at [136, 404] on h2 "Remote" at bounding box center [228, 415] width 184 height 22
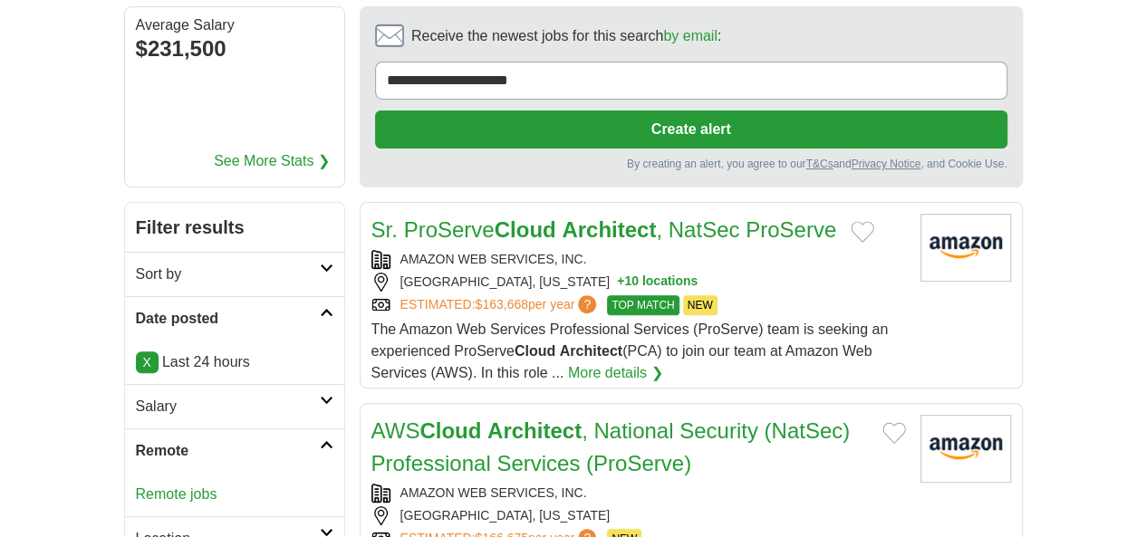
click at [136, 486] on link "Remote jobs" at bounding box center [177, 493] width 82 height 15
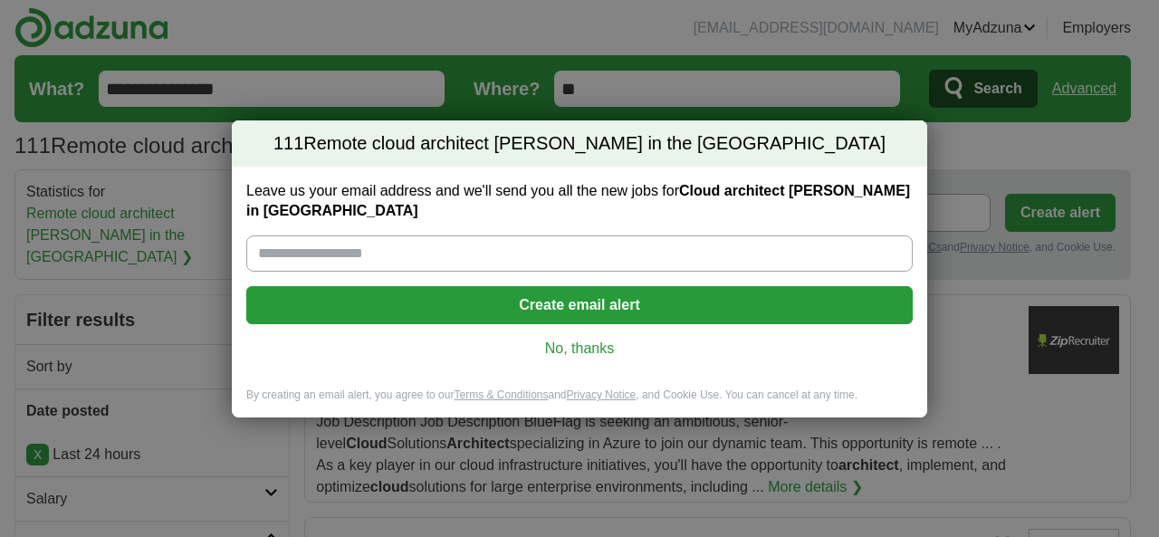
click at [592, 343] on link "No, thanks" at bounding box center [580, 349] width 638 height 20
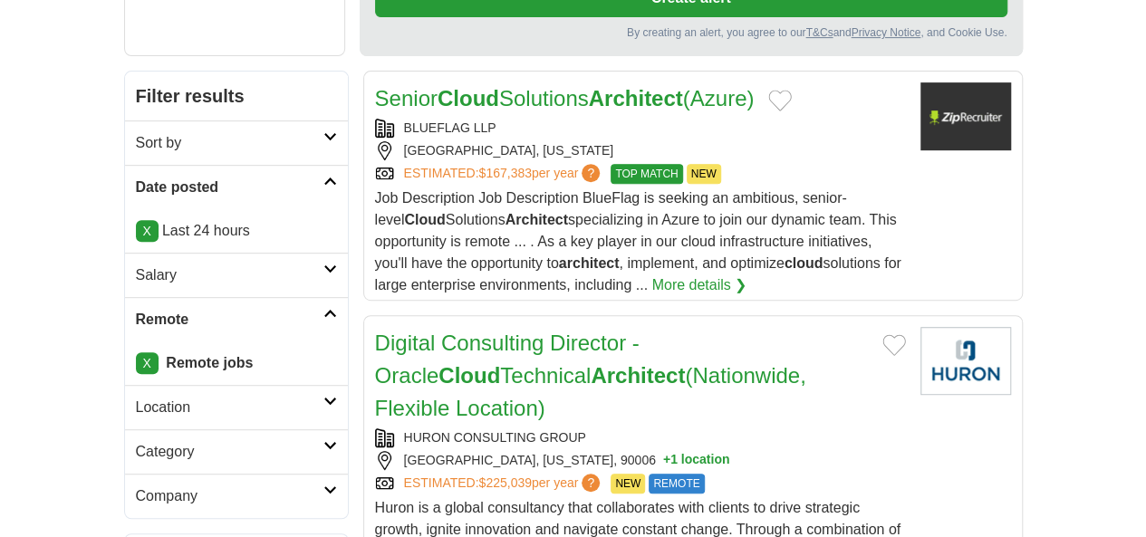
scroll to position [332, 0]
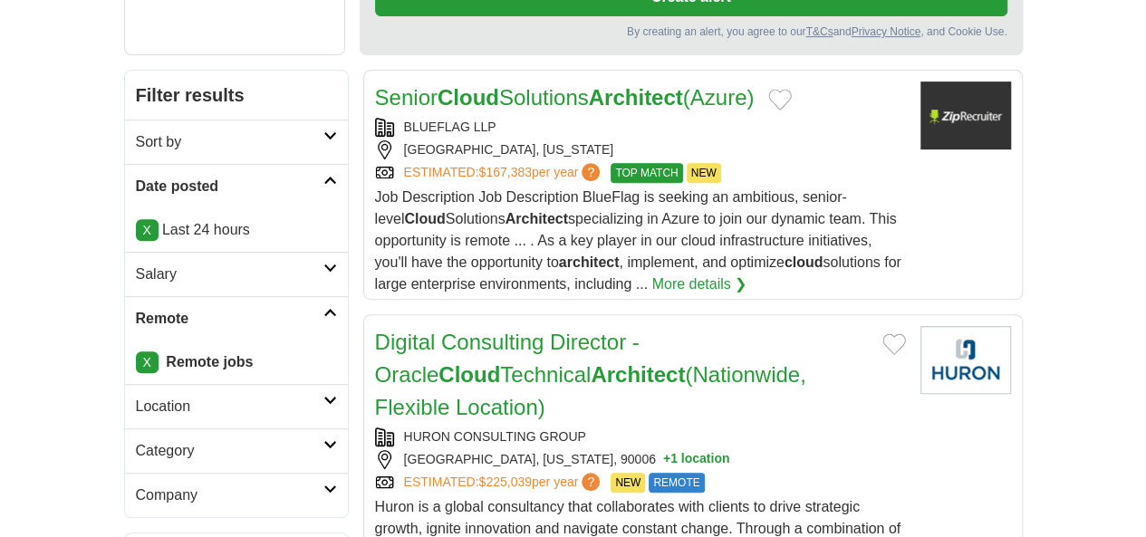
click at [138, 440] on h2 "Category" at bounding box center [229, 451] width 187 height 22
click at [138, 485] on h2 "Company" at bounding box center [229, 496] width 187 height 22
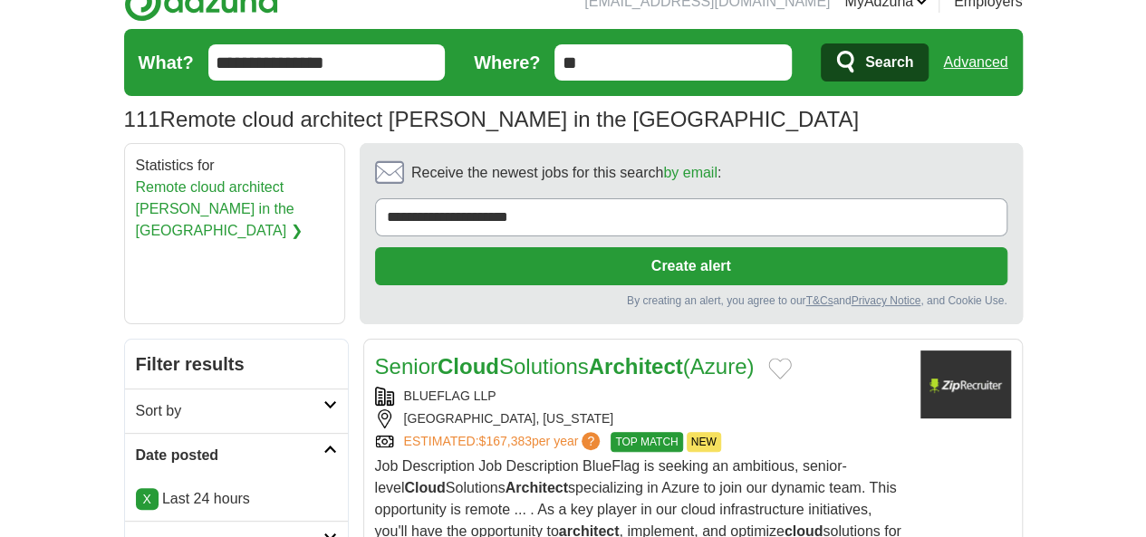
scroll to position [63, 0]
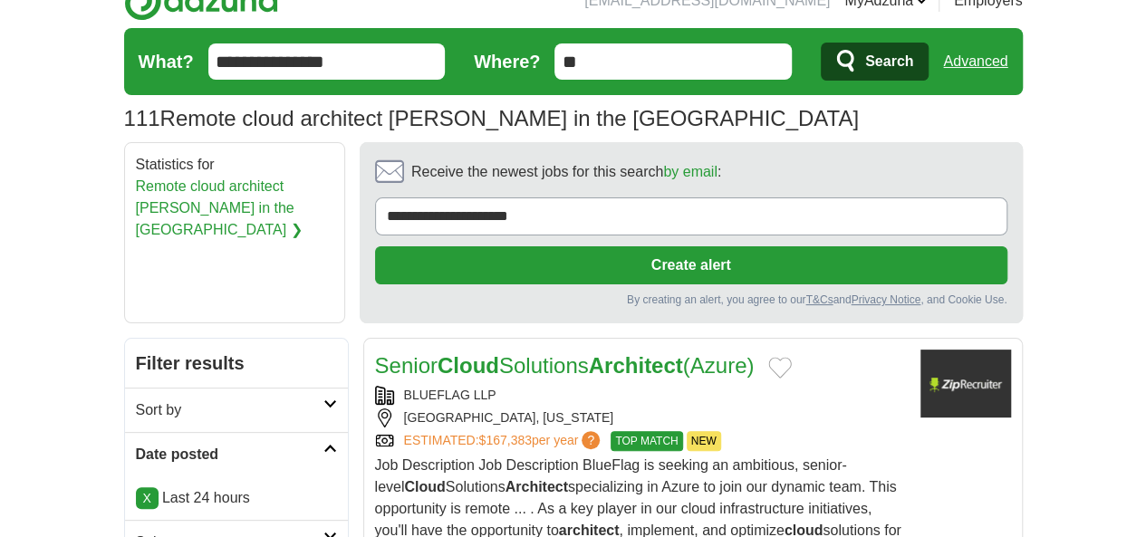
click at [500, 353] on link "Senior Cloud Solutions Architect (Azure)" at bounding box center [565, 365] width 380 height 24
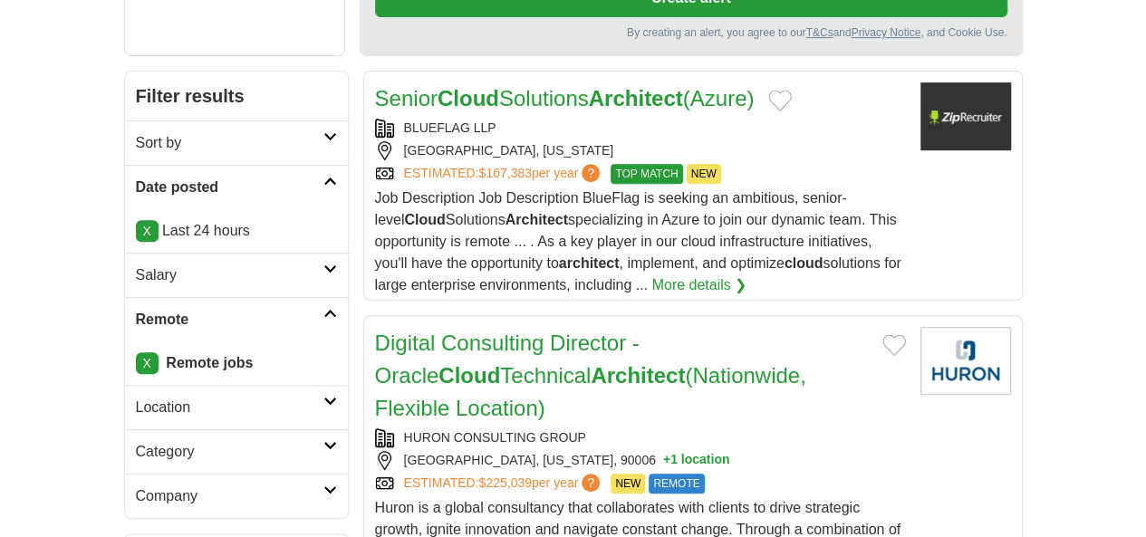
scroll to position [419, 0]
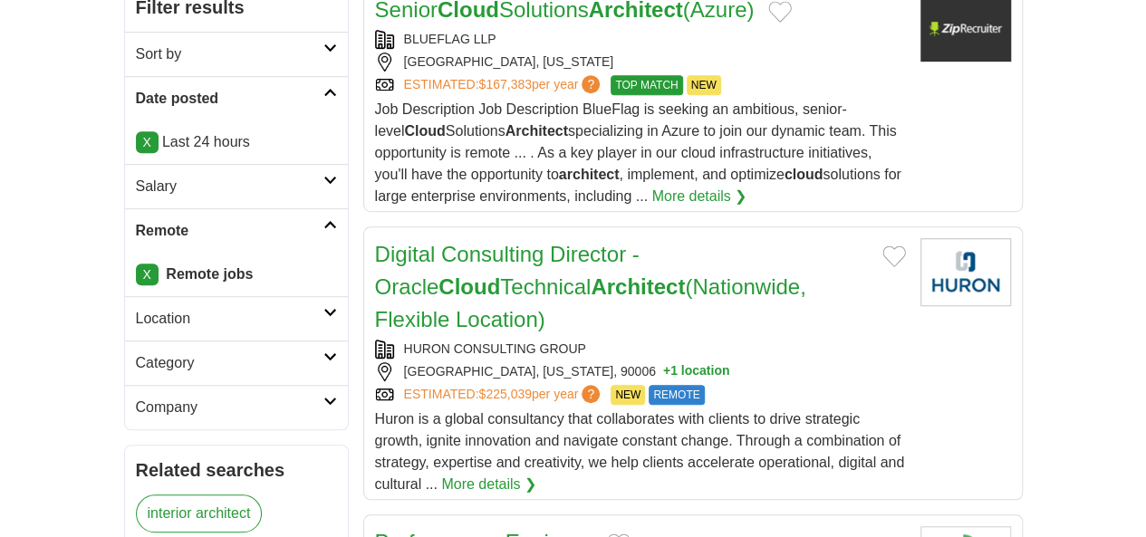
click at [460, 242] on link "Digital Consulting Director - Oracle Cloud Technical Architect (Nationwide, Fle…" at bounding box center [590, 287] width 431 height 90
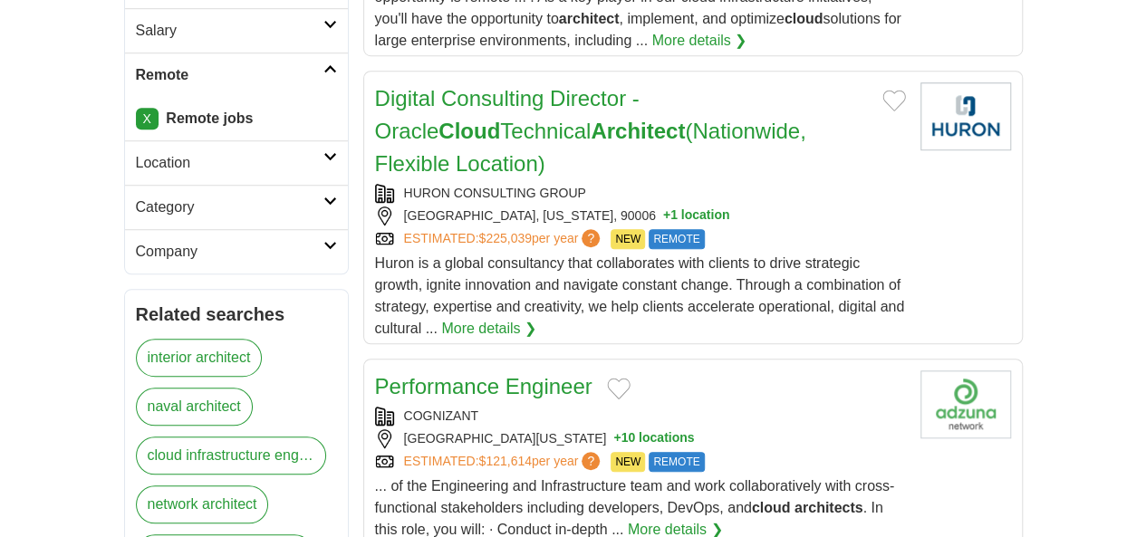
click at [413, 374] on link "Performance Engineer" at bounding box center [483, 386] width 217 height 24
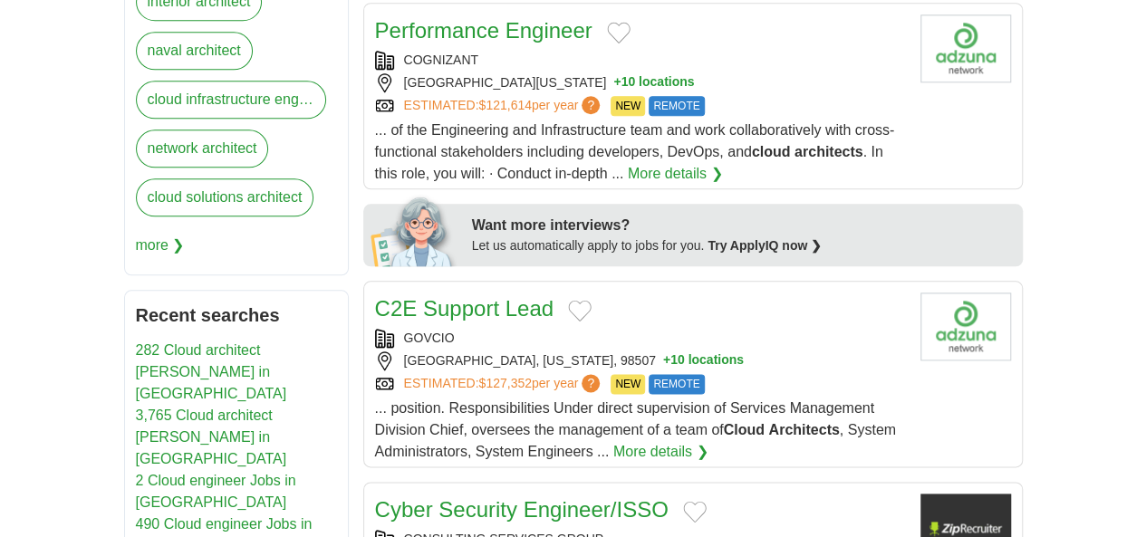
scroll to position [932, 0]
